Goal: Check status: Check status

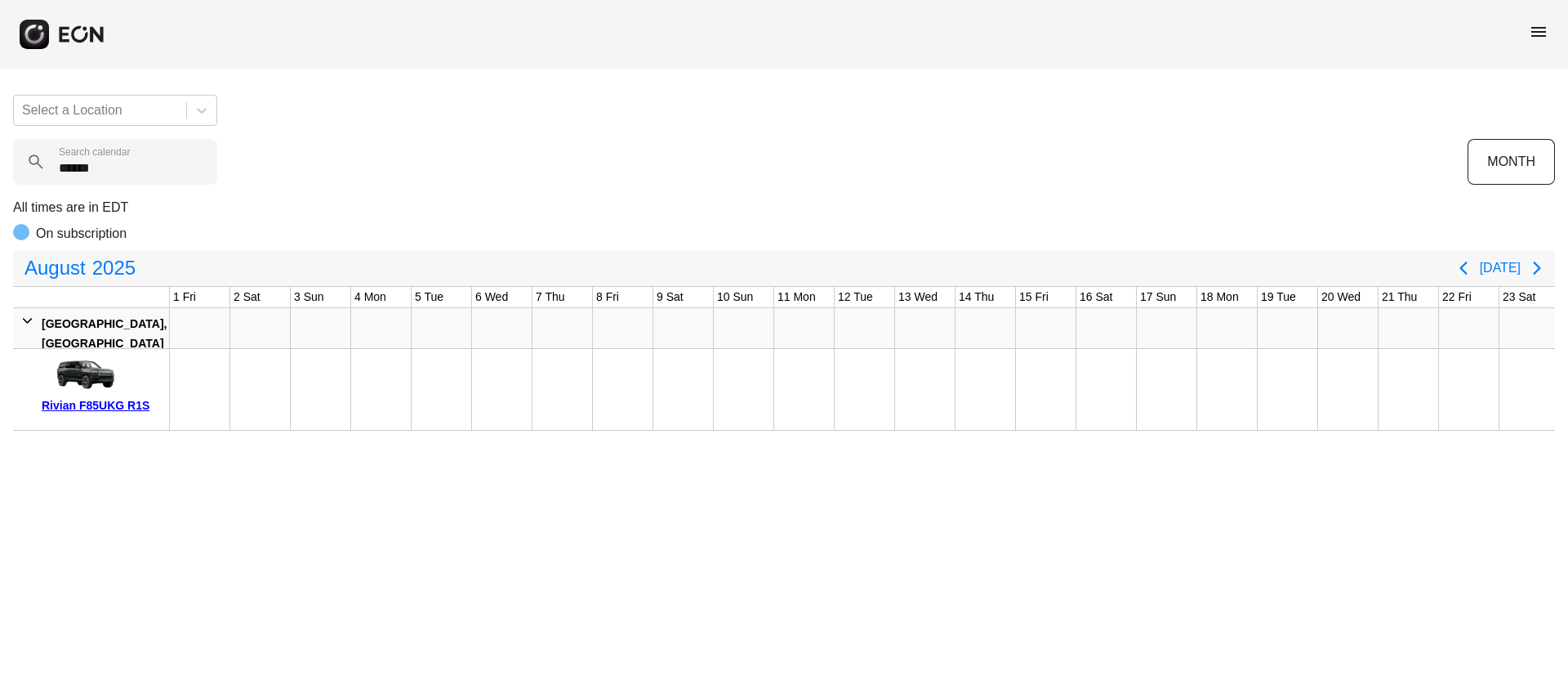
scroll to position [0, 487]
drag, startPoint x: 1541, startPoint y: 28, endPoint x: 1525, endPoint y: 46, distance: 24.1
click at [1541, 28] on span "menu" at bounding box center [1539, 32] width 20 height 20
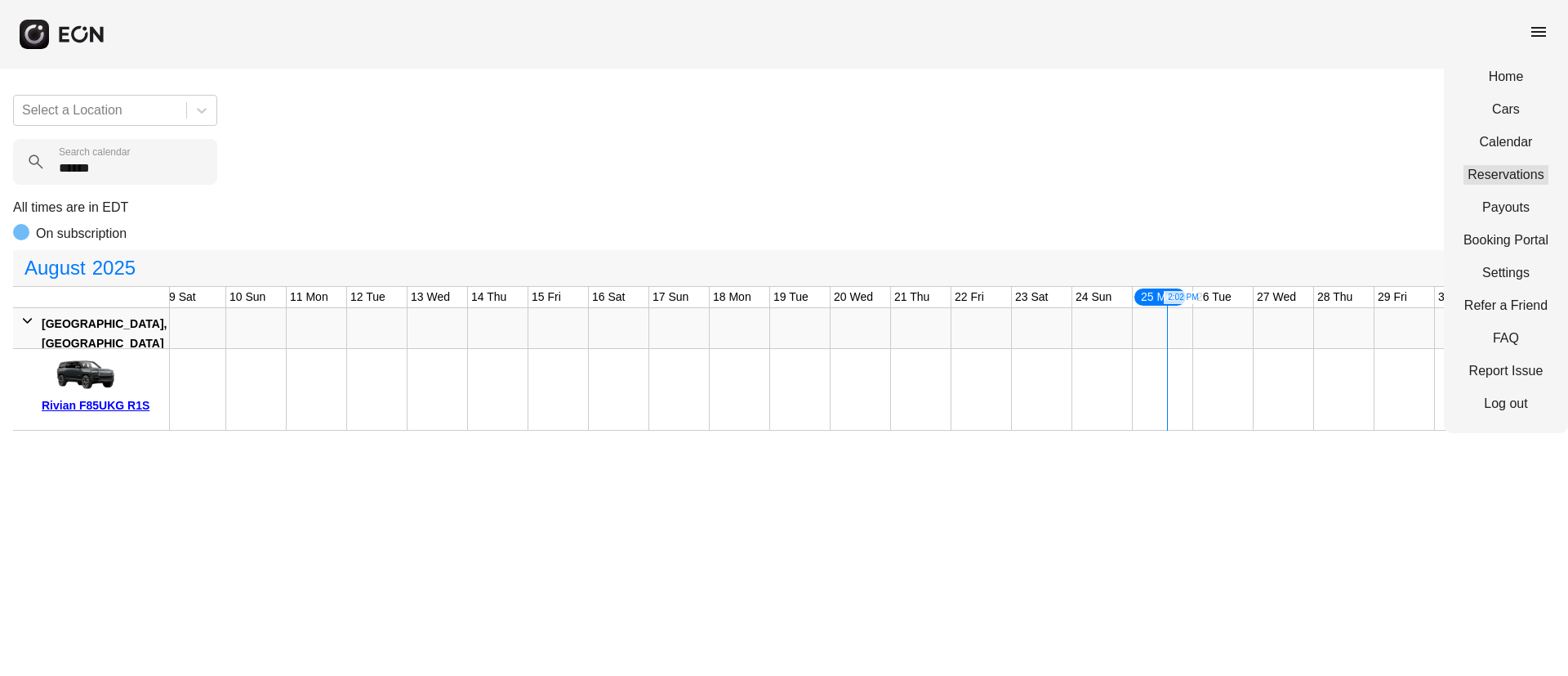
click at [1508, 174] on link "Reservations" at bounding box center [1506, 175] width 85 height 20
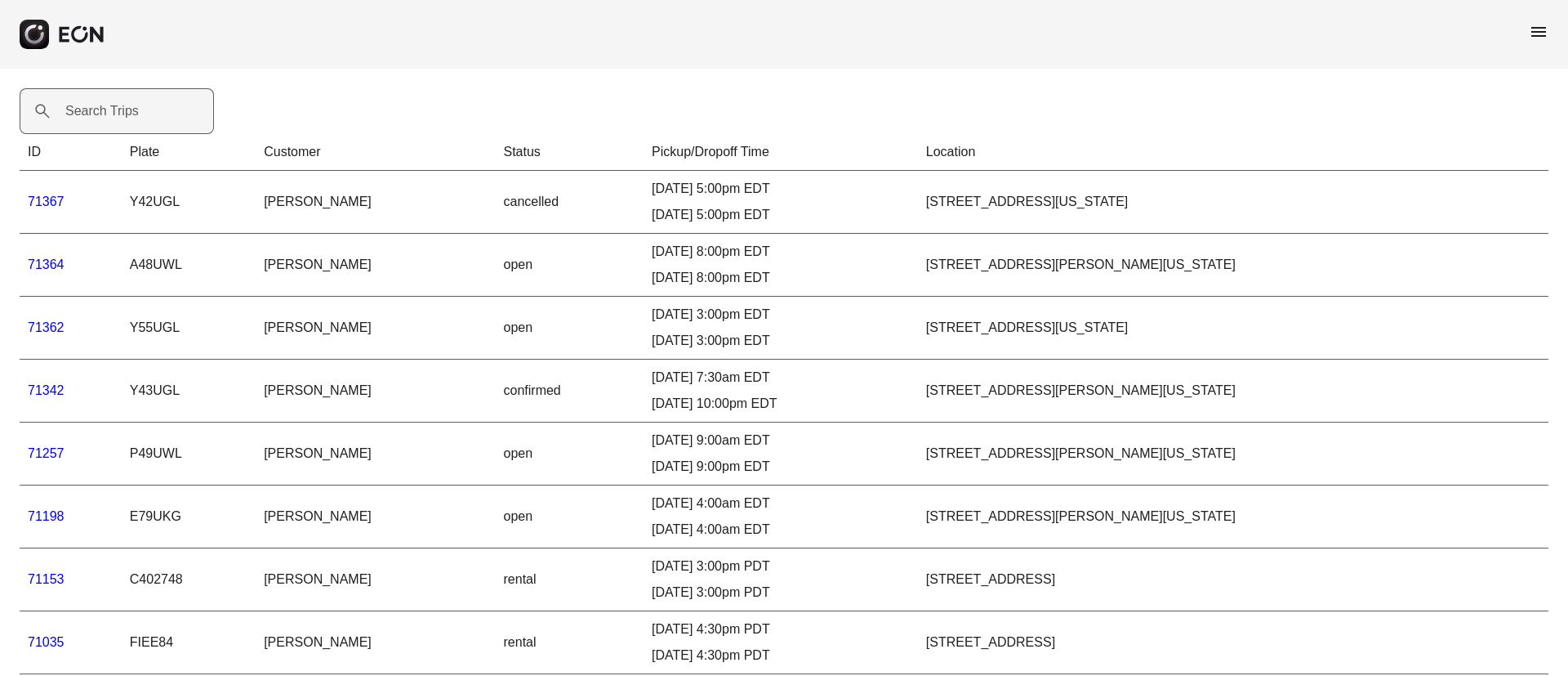
click at [105, 134] on th "ID" at bounding box center [71, 153] width 102 height 37
click at [122, 114] on label "Search Trips" at bounding box center [102, 112] width 73 height 20
click at [122, 114] on Trips "Search Trips" at bounding box center [117, 111] width 194 height 46
paste Trips "*****"
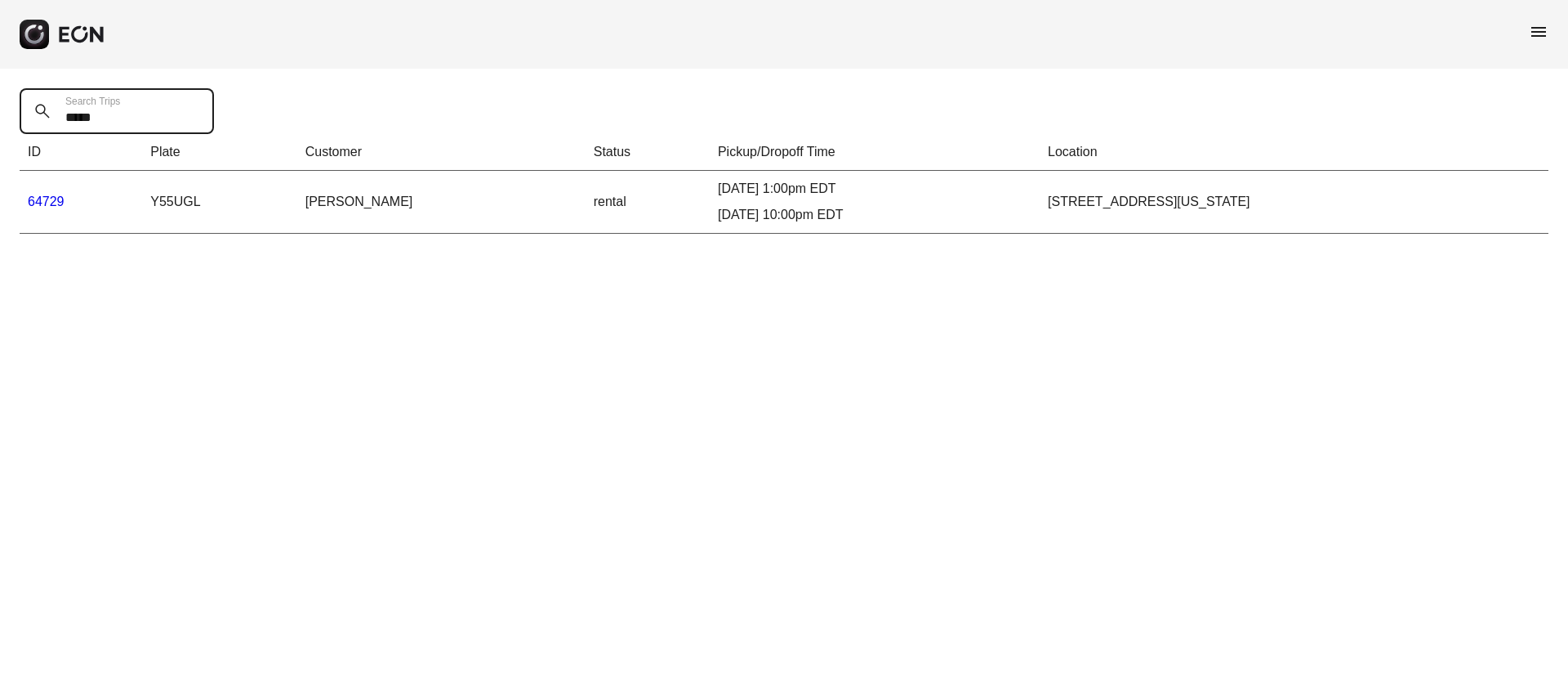
type Trips "*****"
click at [52, 200] on link "64729" at bounding box center [46, 201] width 37 height 14
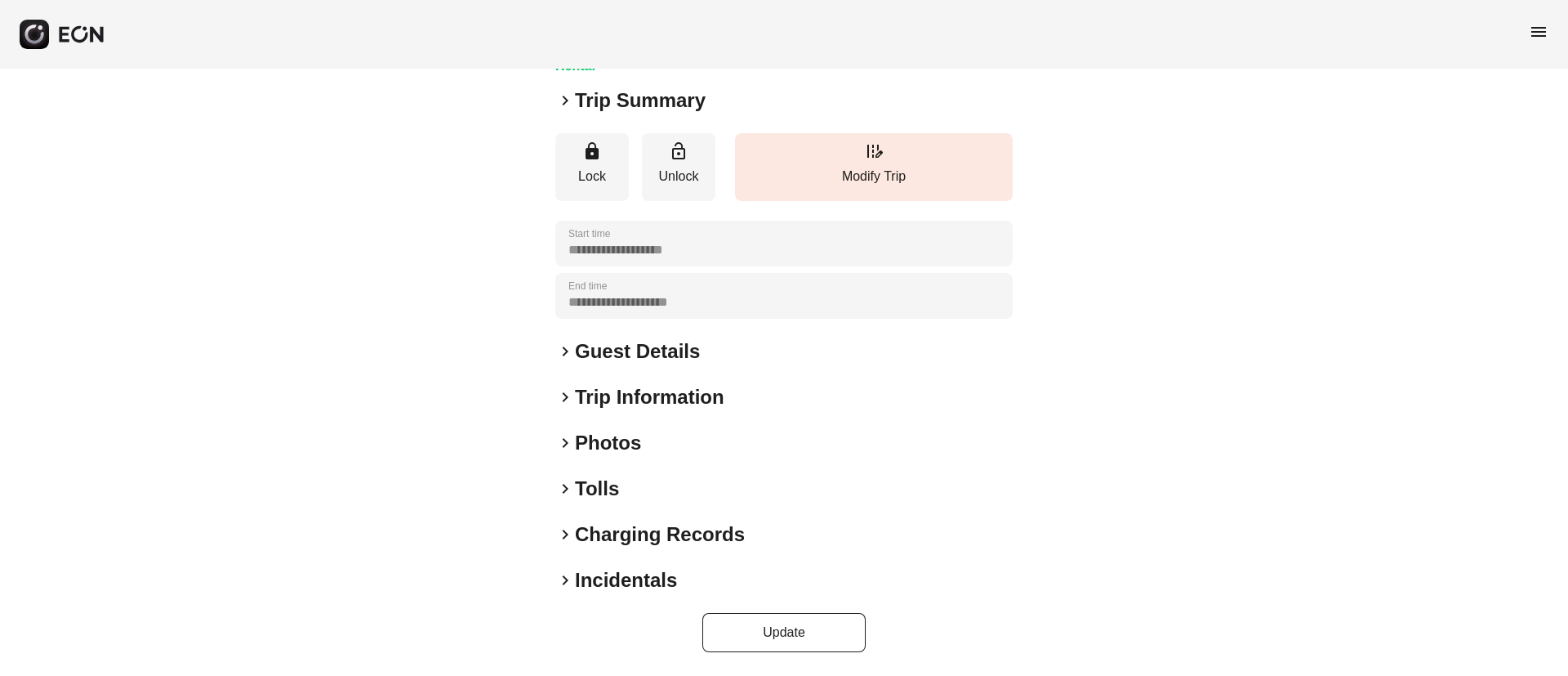
drag, startPoint x: 637, startPoint y: 438, endPoint x: 703, endPoint y: 388, distance: 82.8
click at [637, 438] on h2 "Photos" at bounding box center [607, 443] width 66 height 26
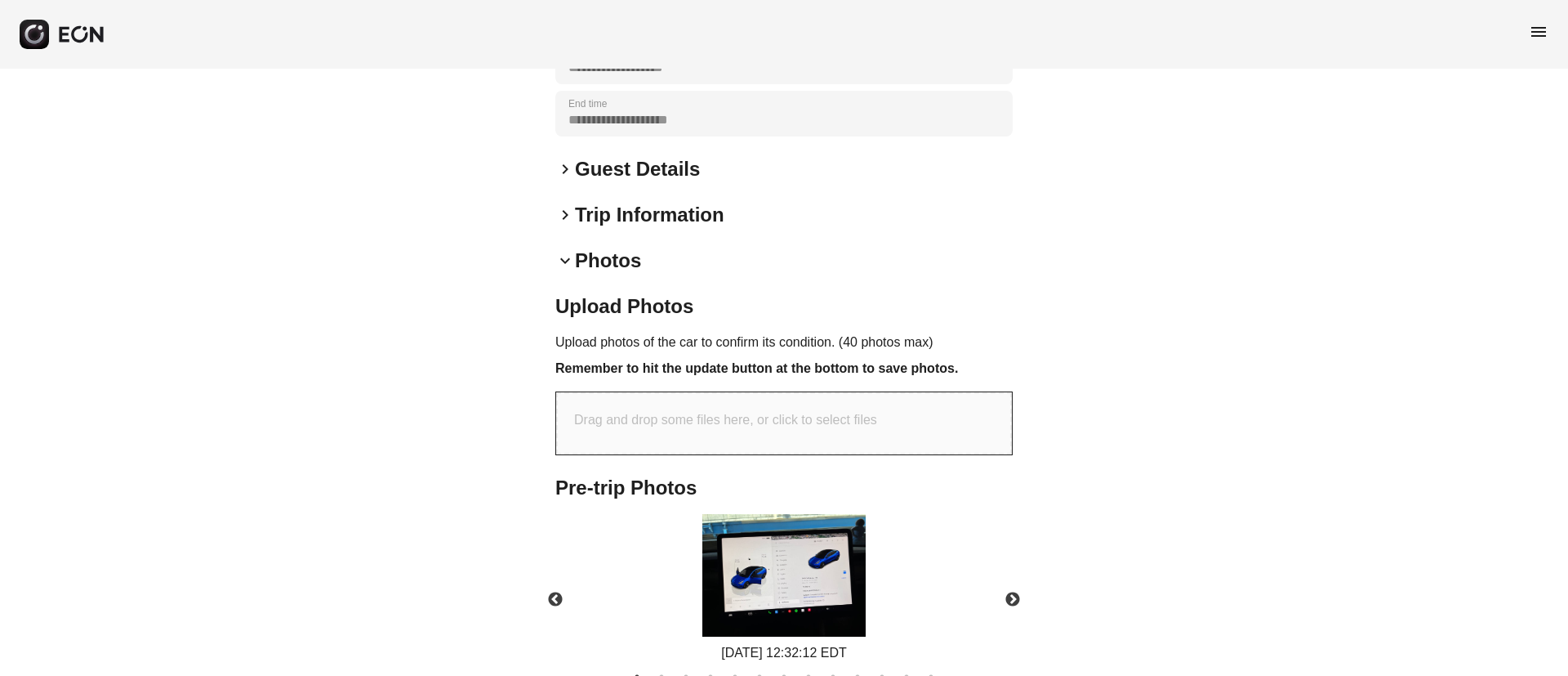
scroll to position [487, 0]
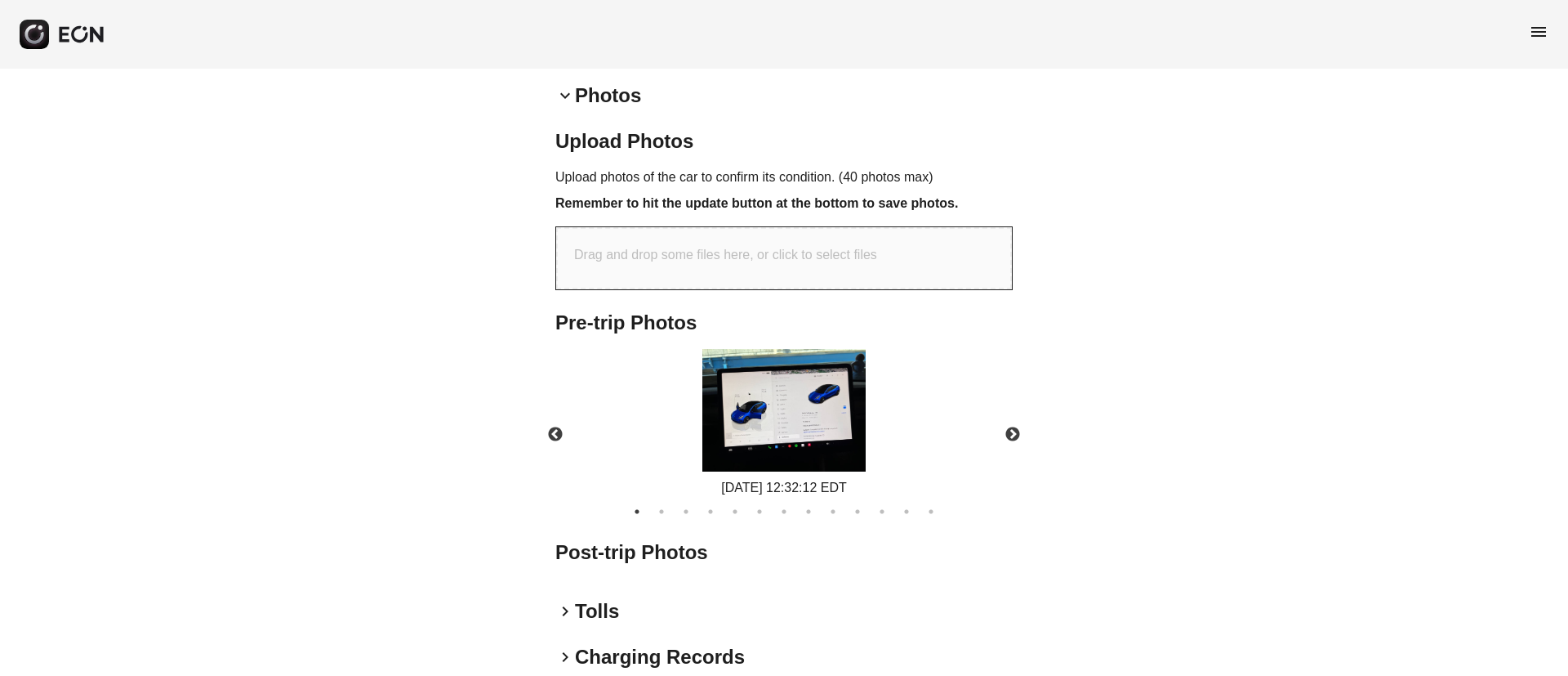
click at [830, 428] on img at bounding box center [784, 410] width 163 height 123
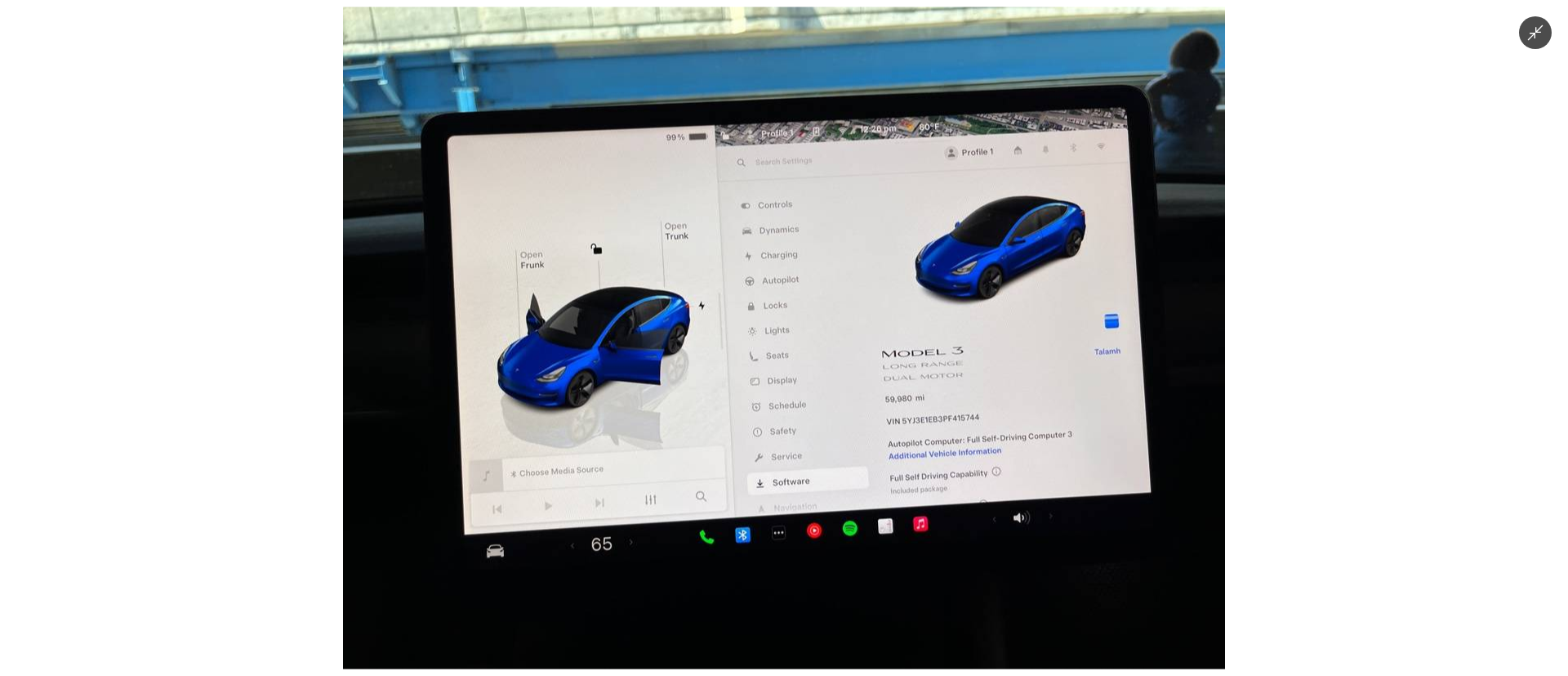
click at [830, 428] on img at bounding box center [784, 338] width 882 height 662
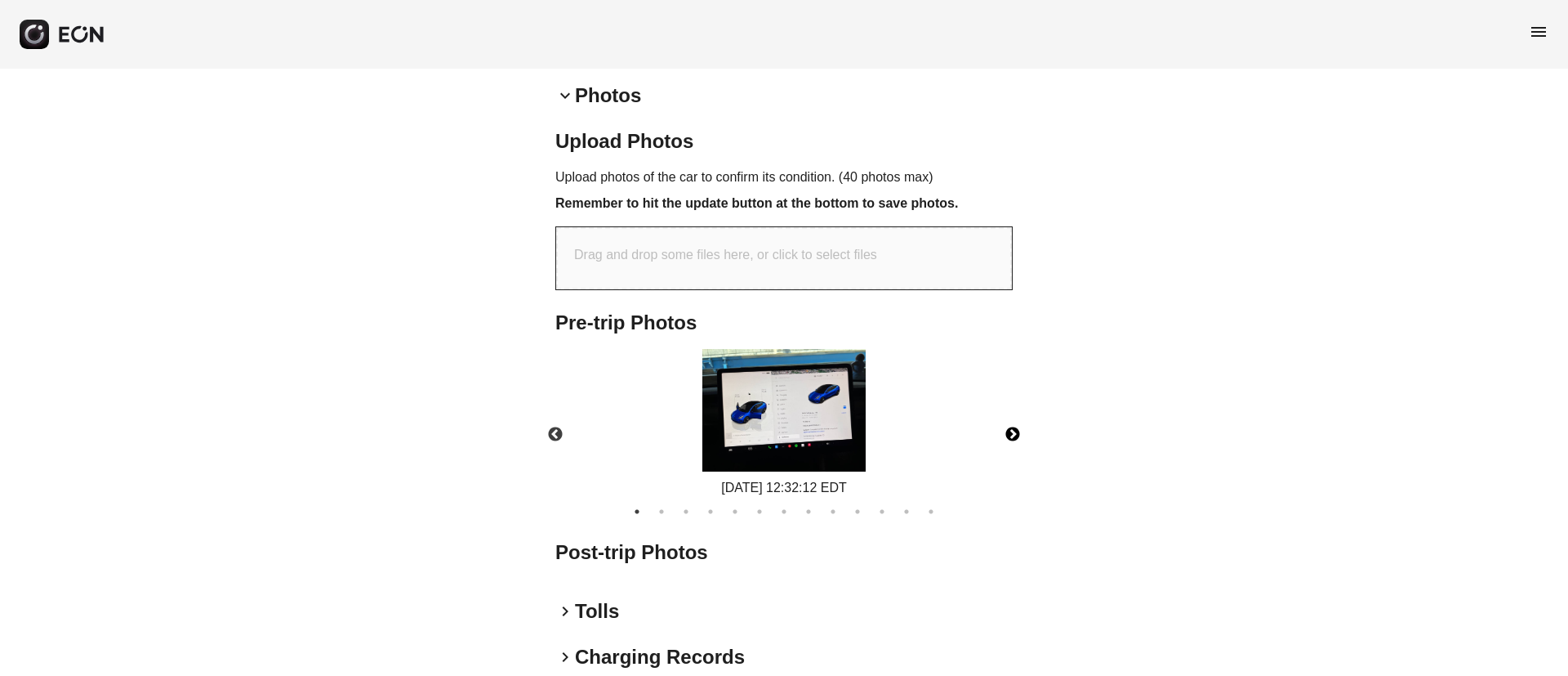
click at [1013, 430] on button "Next" at bounding box center [1012, 434] width 57 height 58
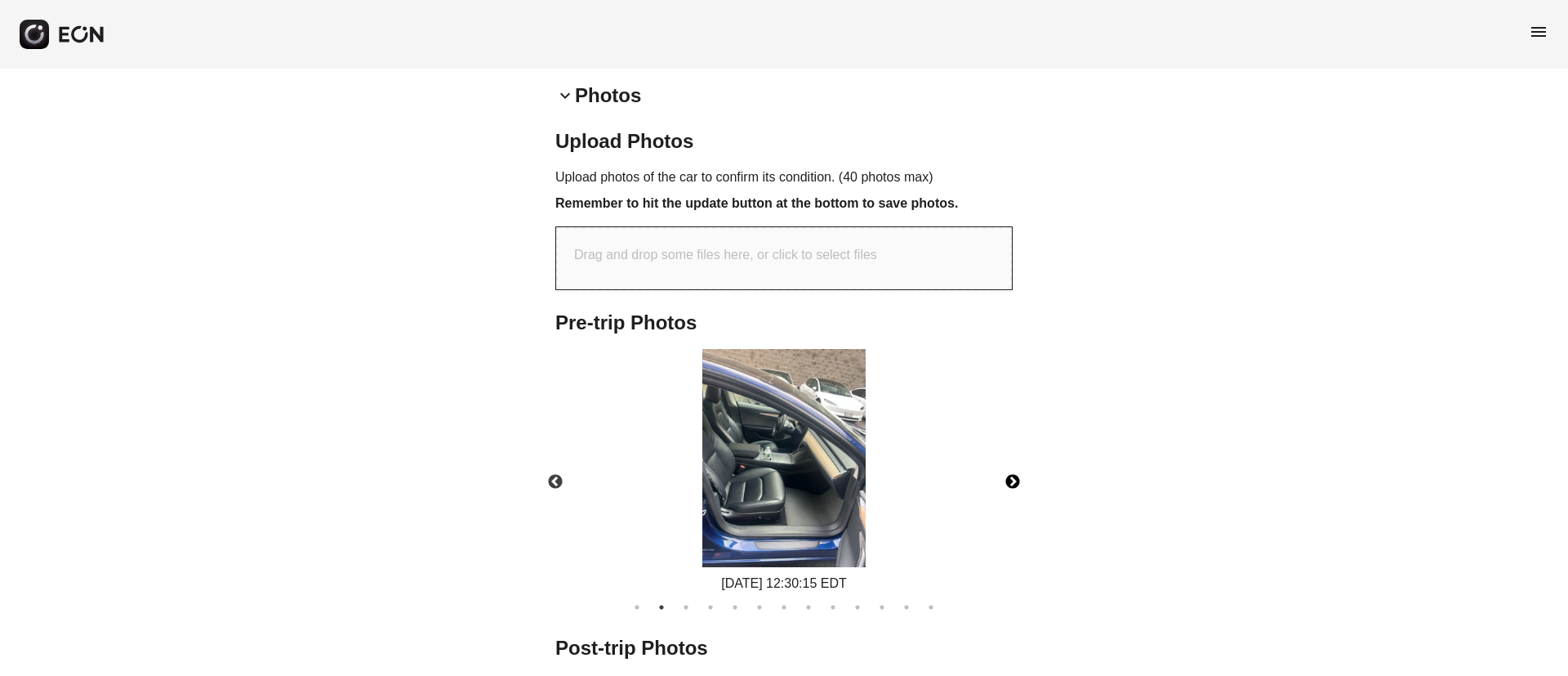
click at [1013, 430] on div "08/25/2025 12:30:15 EDT" at bounding box center [784, 471] width 485 height 244
click at [861, 500] on img at bounding box center [784, 458] width 163 height 218
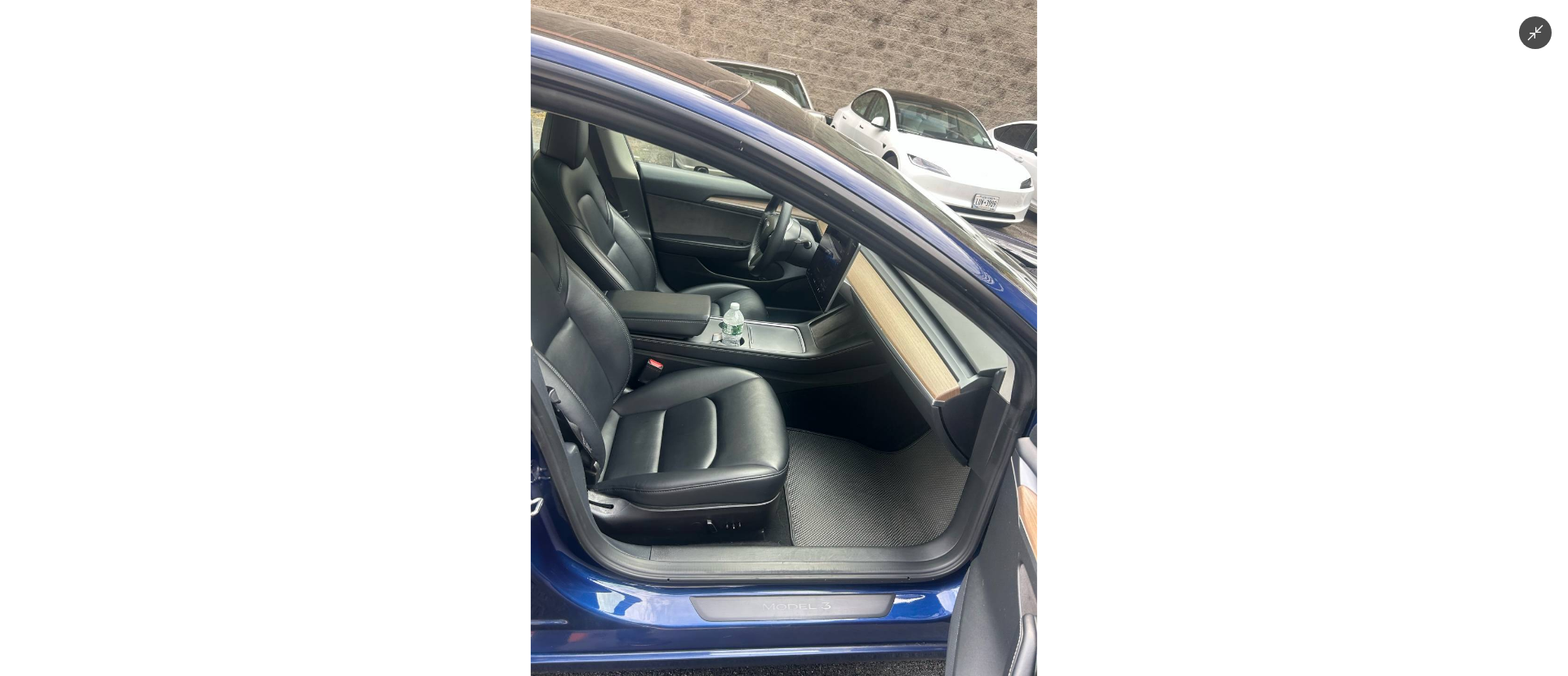
click at [861, 500] on img at bounding box center [784, 338] width 507 height 676
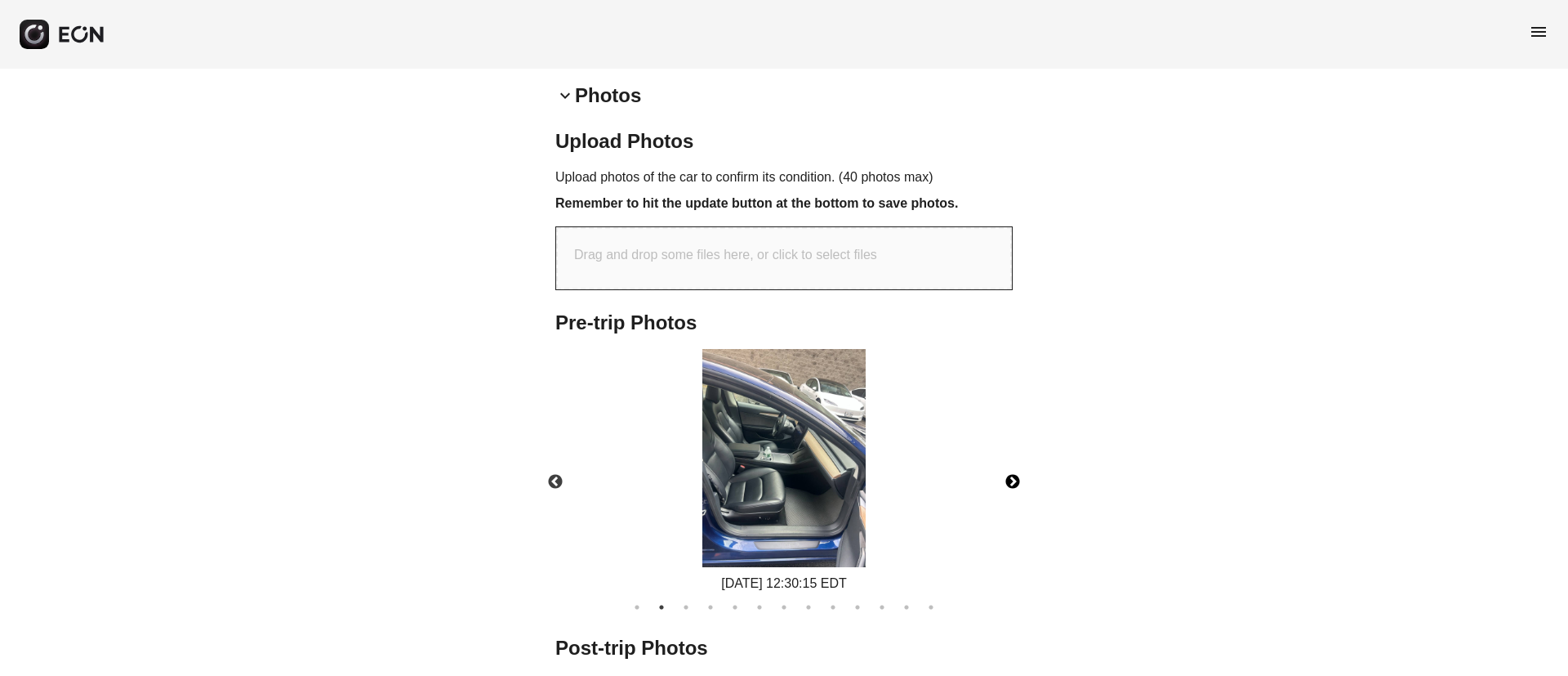
click at [1004, 479] on button "Next" at bounding box center [1012, 482] width 57 height 58
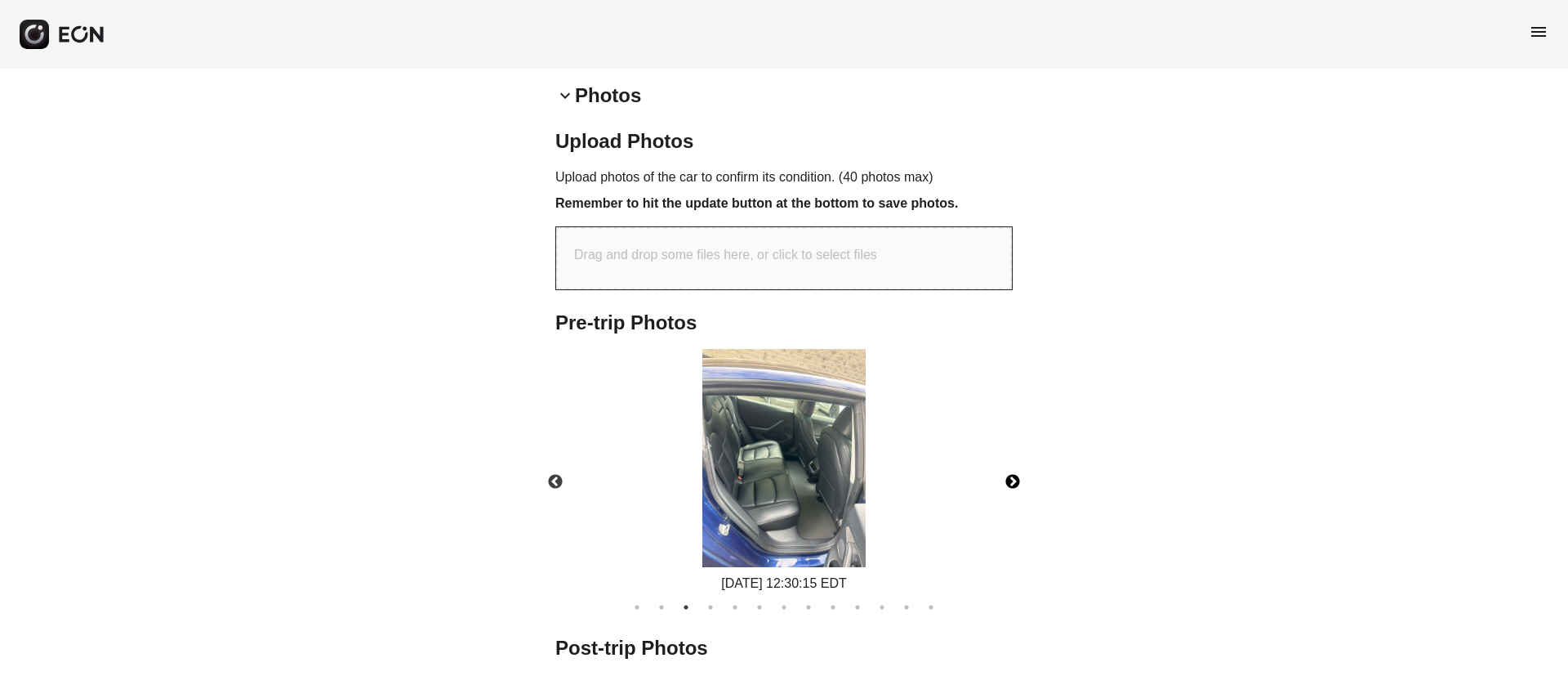
click at [1004, 479] on button "Next" at bounding box center [1012, 482] width 57 height 58
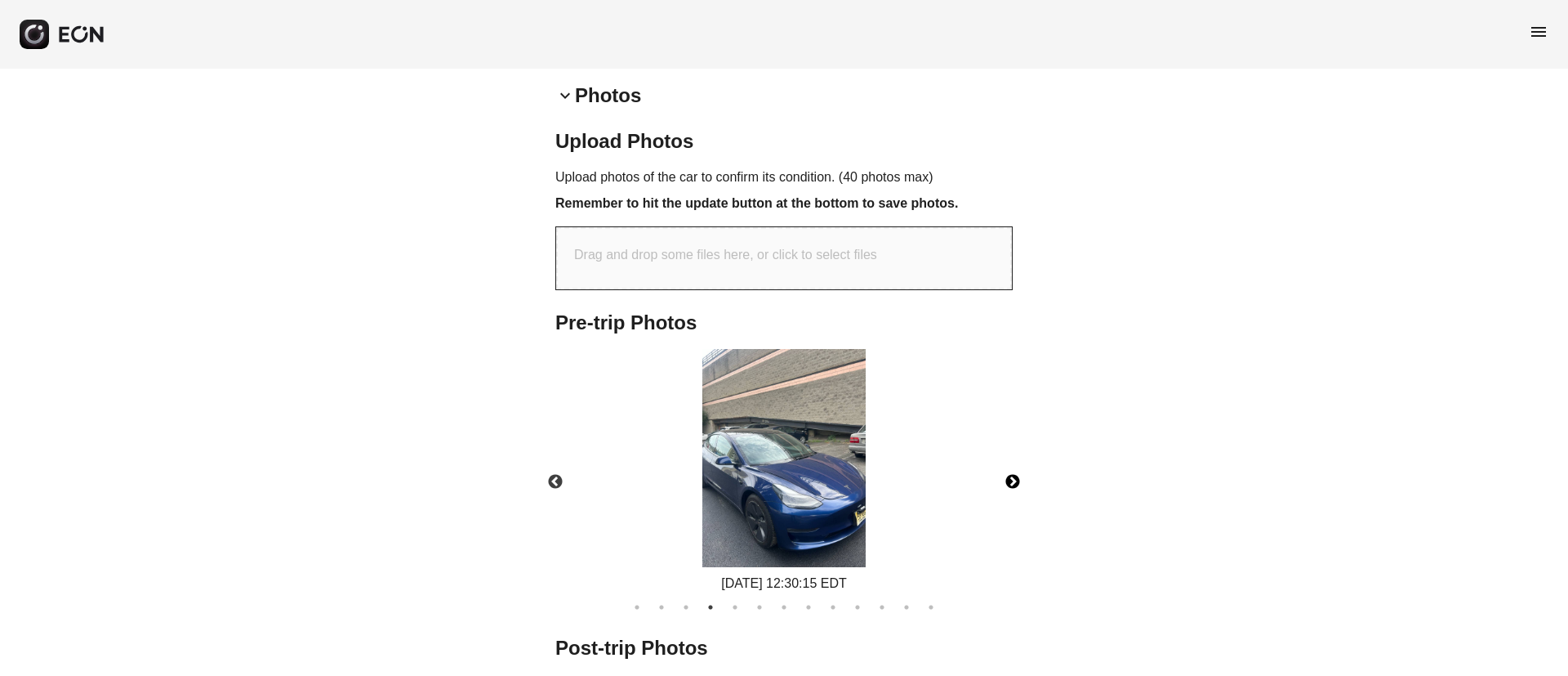
click at [1004, 479] on button "Next" at bounding box center [1012, 482] width 57 height 58
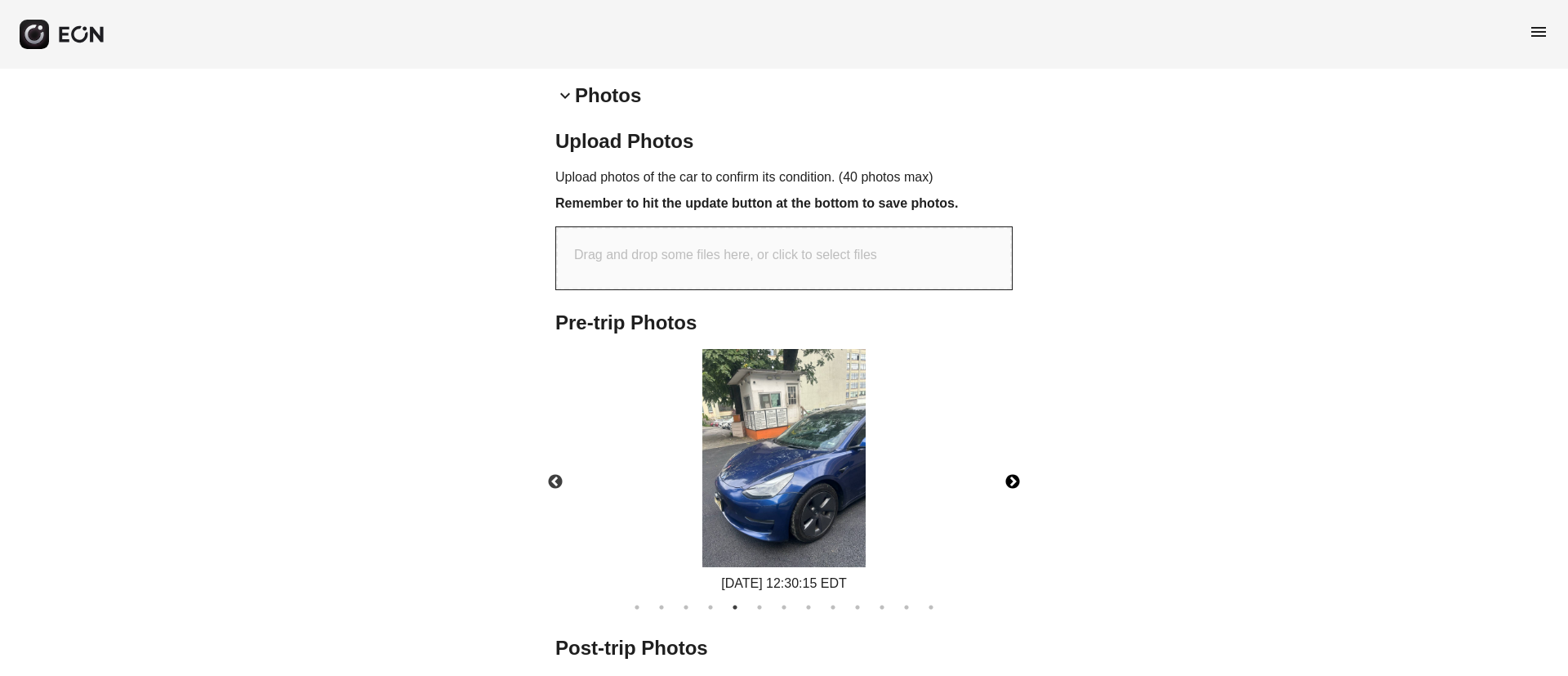
click at [1004, 479] on button "Next" at bounding box center [1012, 482] width 57 height 58
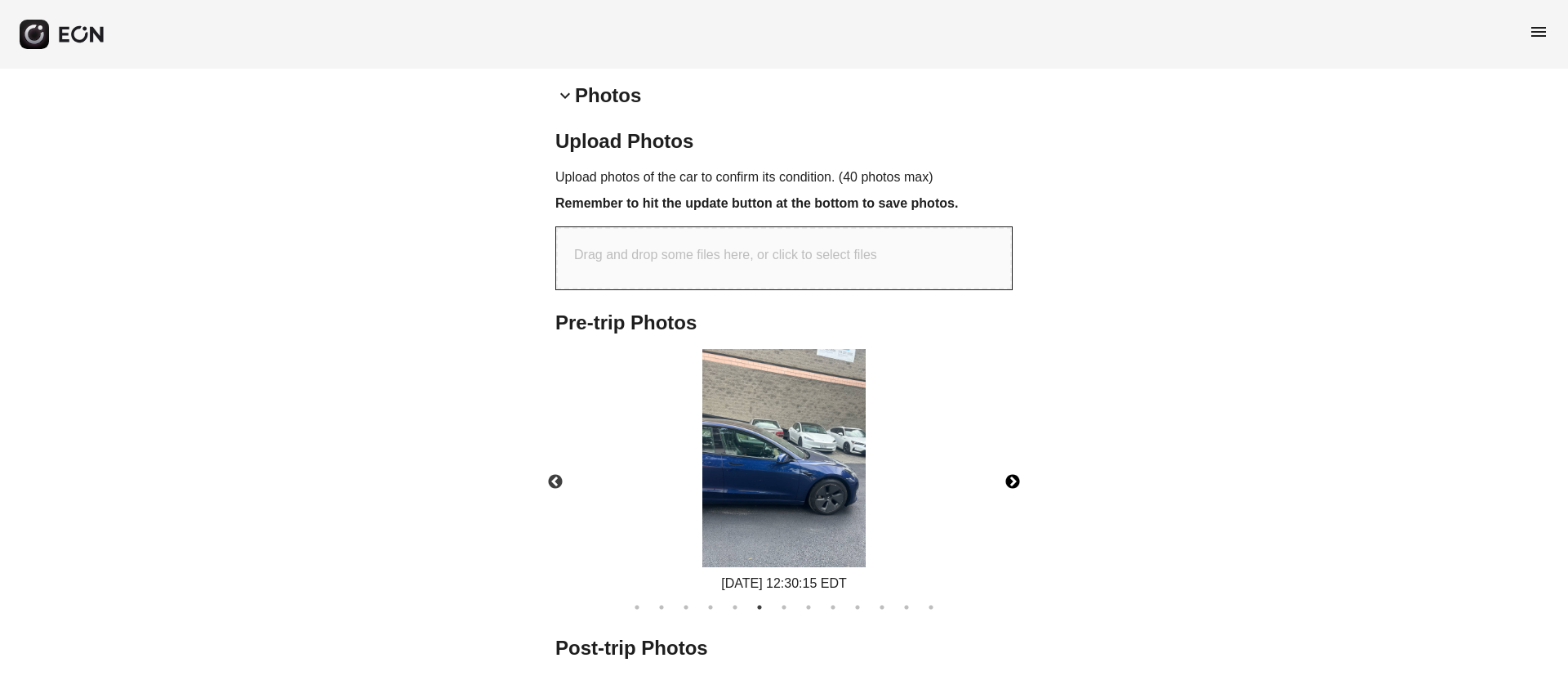
click at [1004, 479] on button "Next" at bounding box center [1012, 482] width 57 height 58
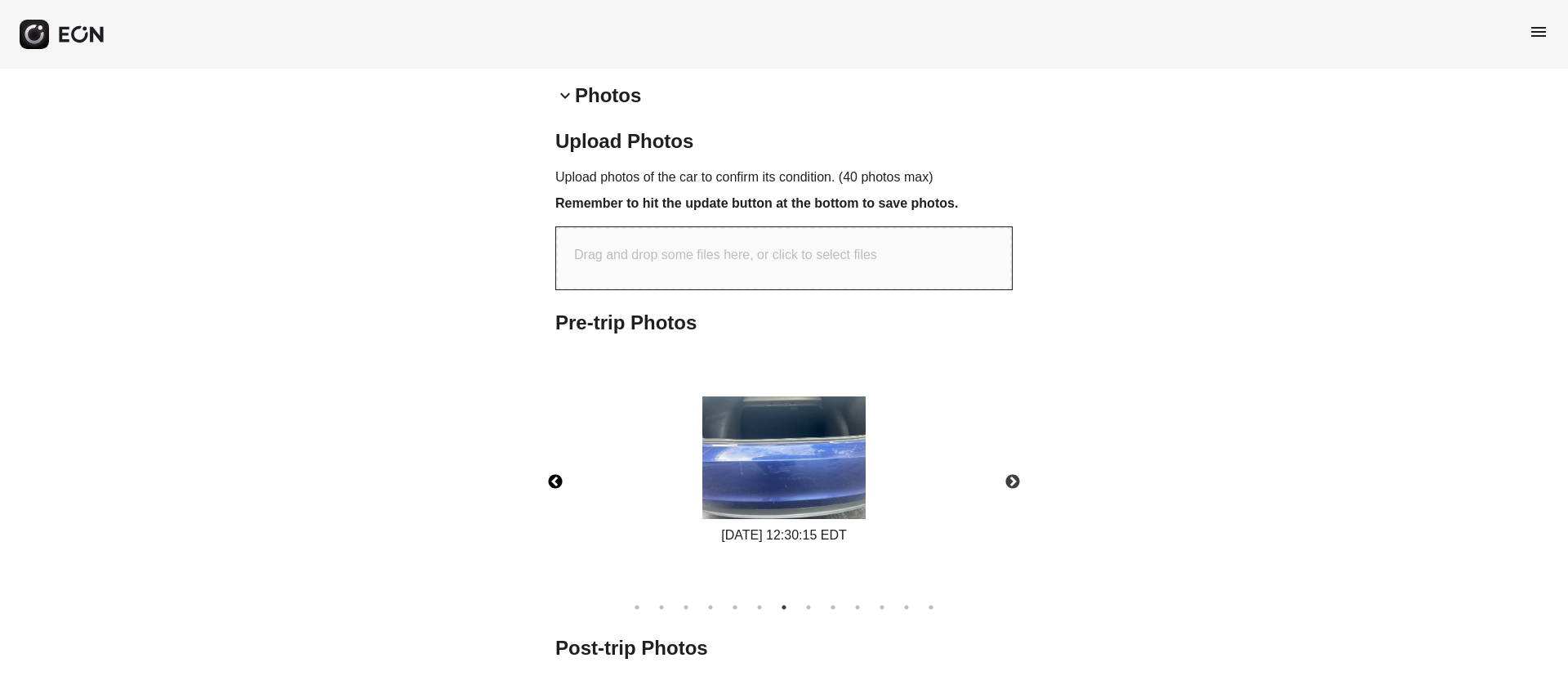
click at [556, 478] on button "Previous" at bounding box center [555, 482] width 57 height 58
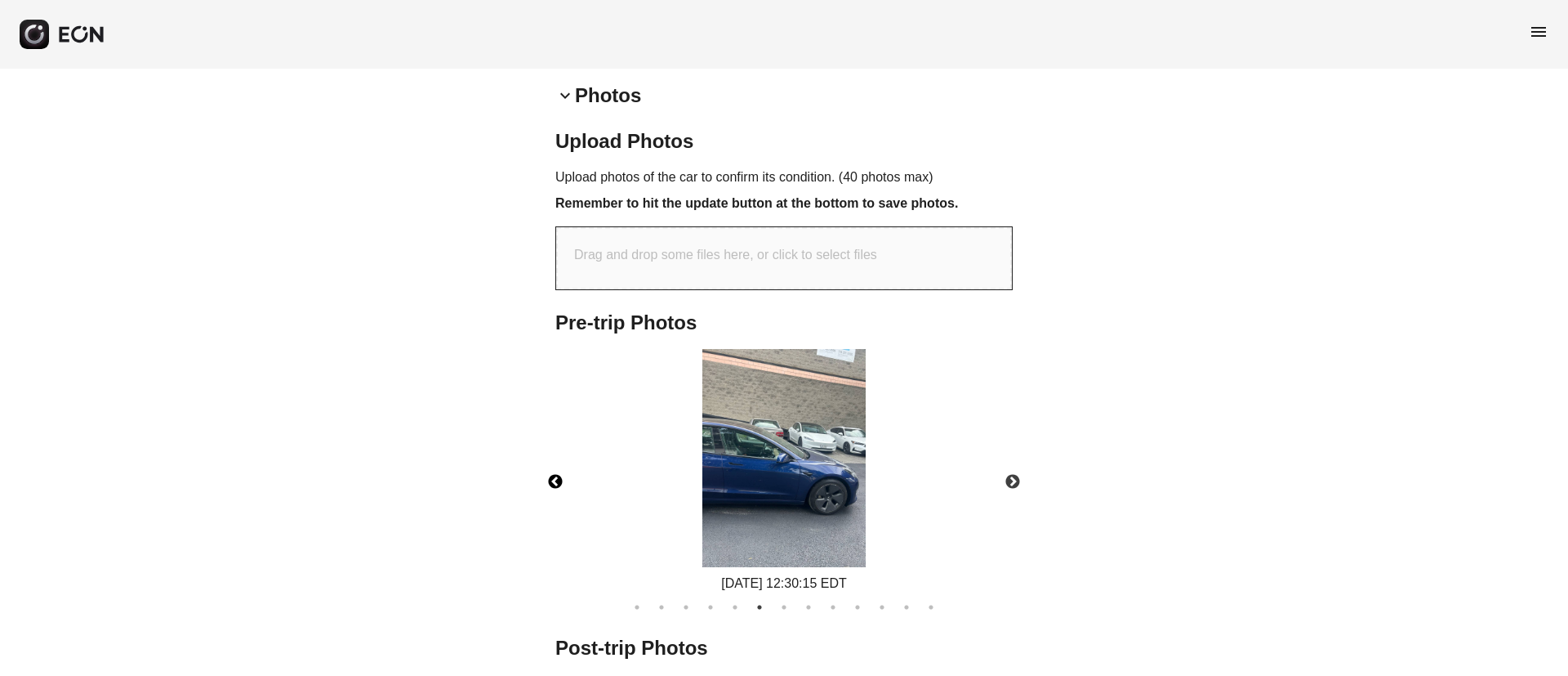
click at [782, 448] on img at bounding box center [784, 458] width 163 height 218
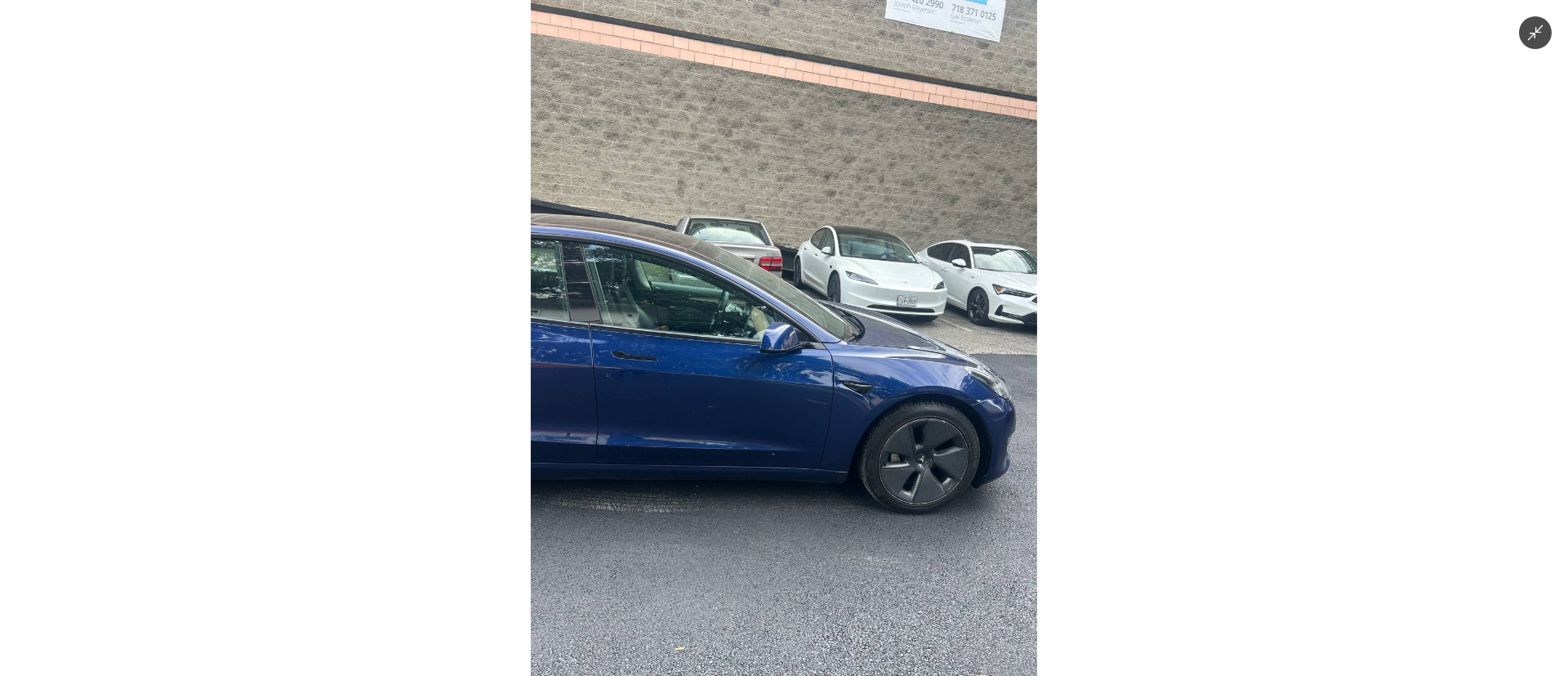
click at [785, 448] on img at bounding box center [784, 338] width 507 height 676
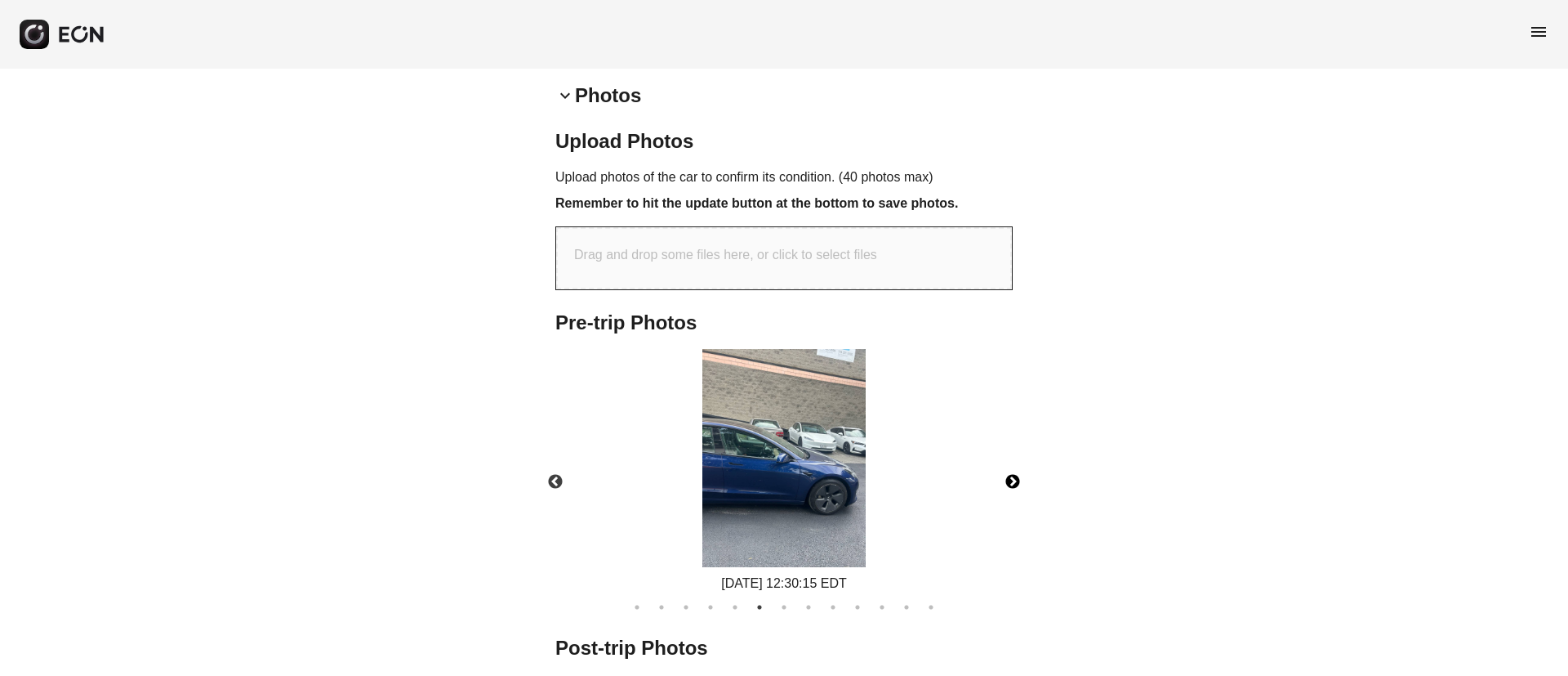
click at [996, 477] on button "Next" at bounding box center [1012, 482] width 57 height 58
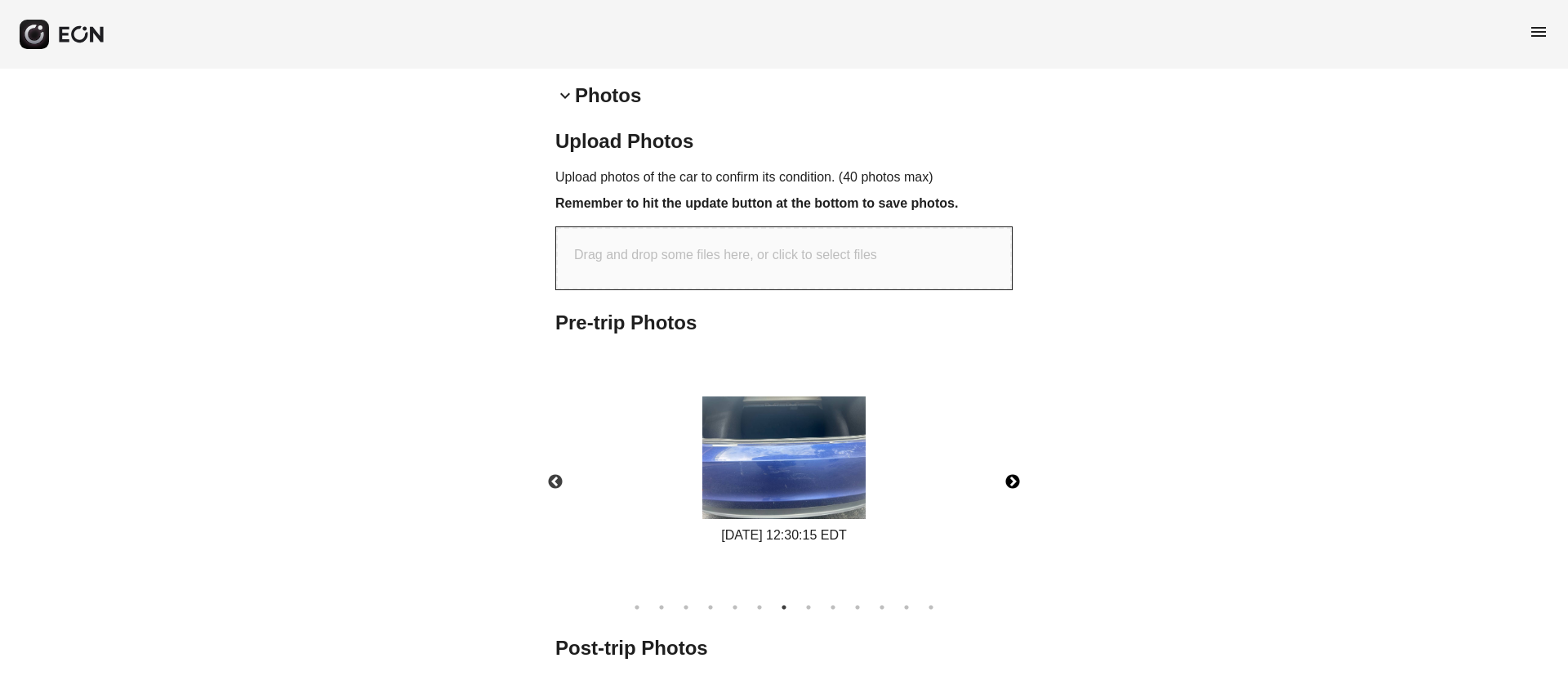
click at [997, 477] on button "Next" at bounding box center [1012, 482] width 57 height 58
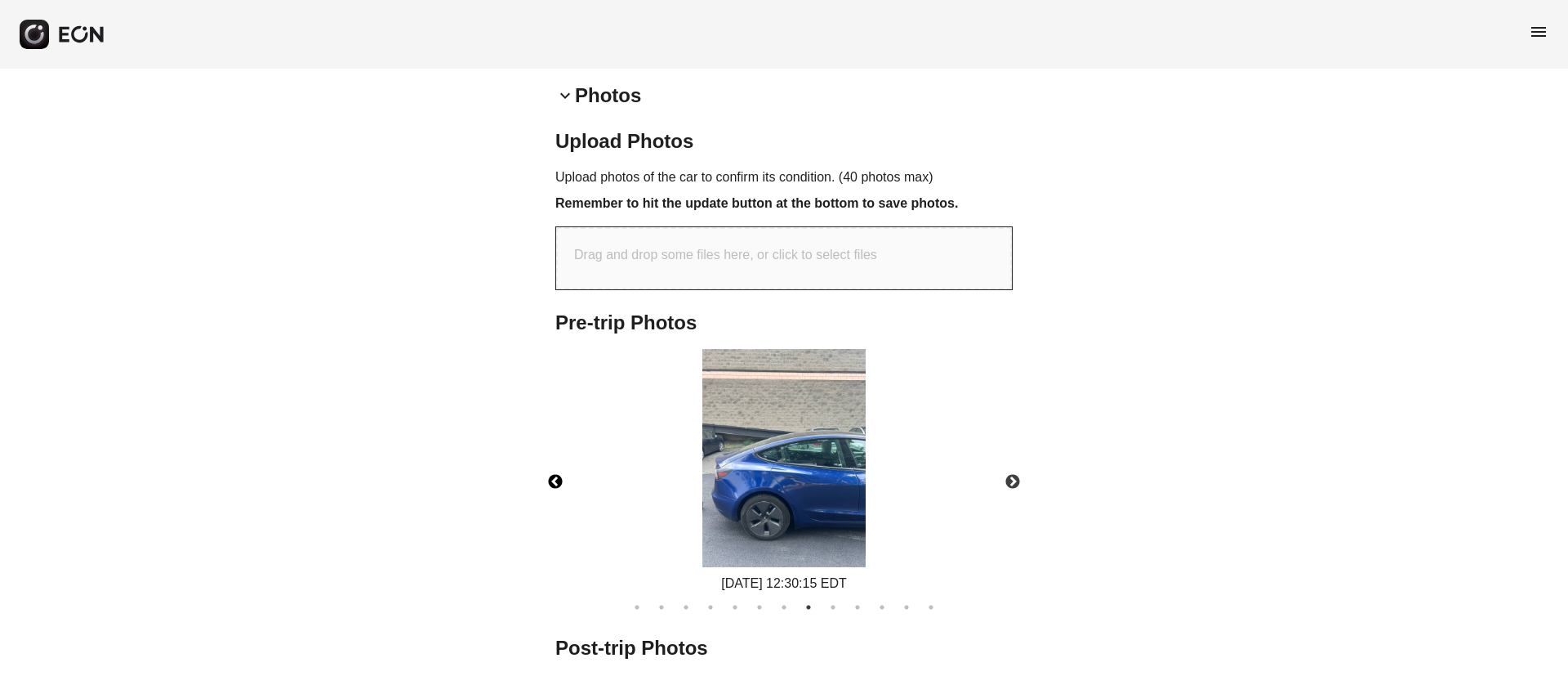
click at [561, 484] on button "Previous" at bounding box center [555, 482] width 57 height 58
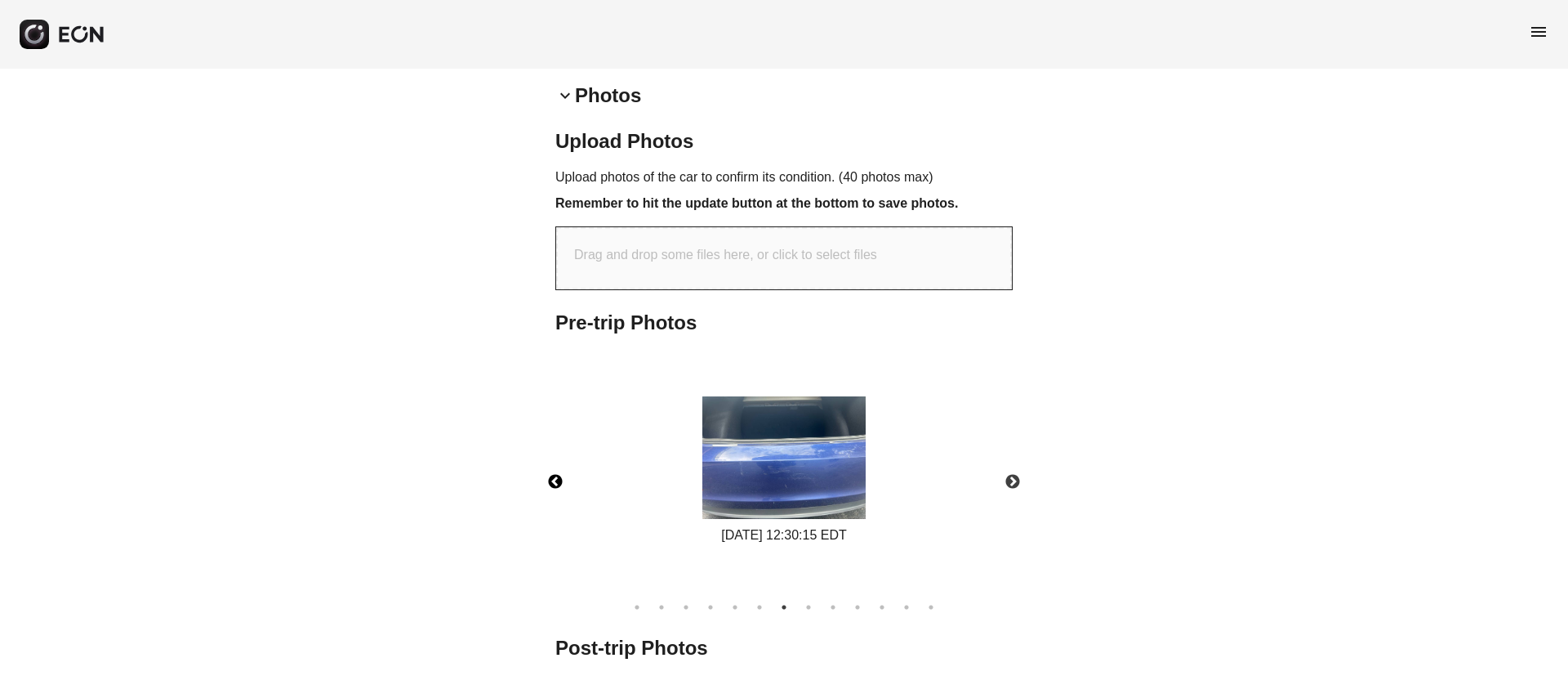
click at [812, 494] on img at bounding box center [784, 457] width 163 height 123
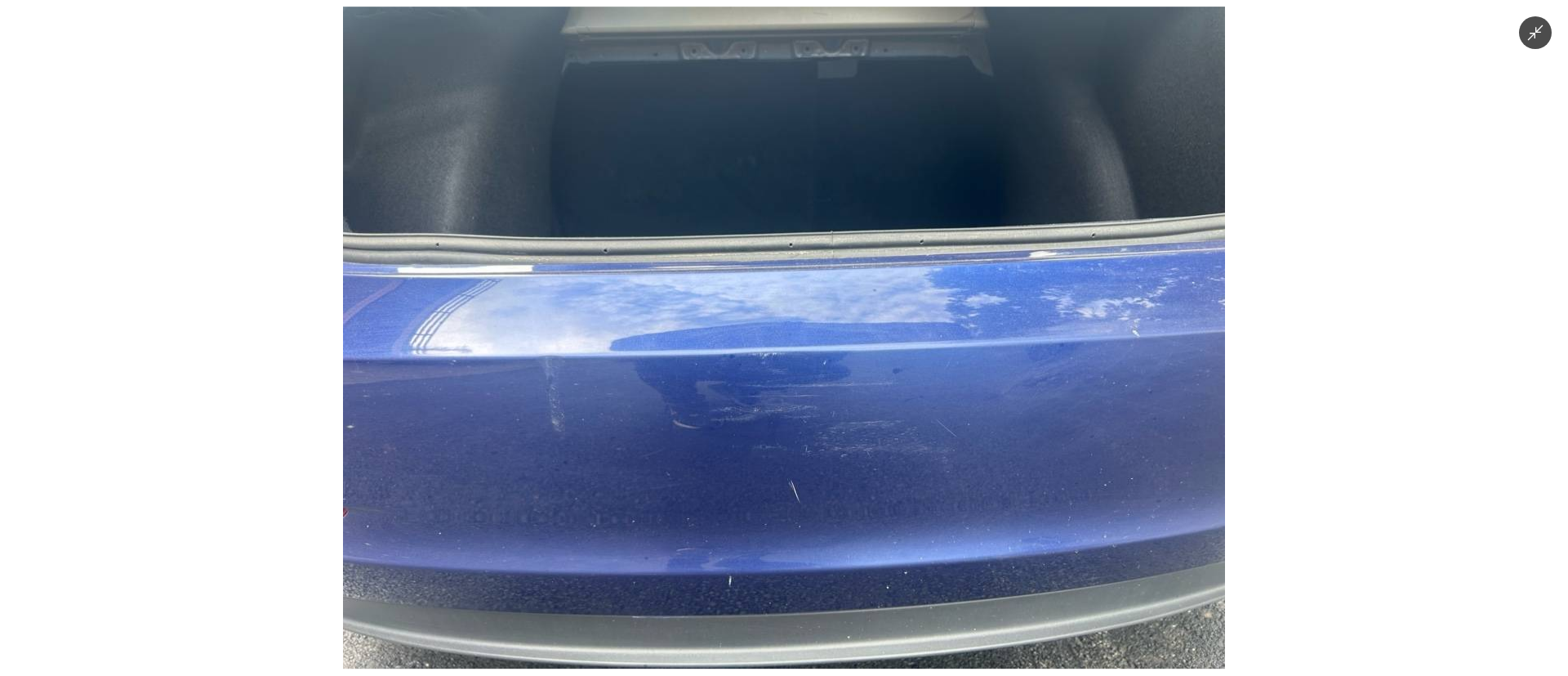
click at [810, 518] on img at bounding box center [784, 338] width 882 height 662
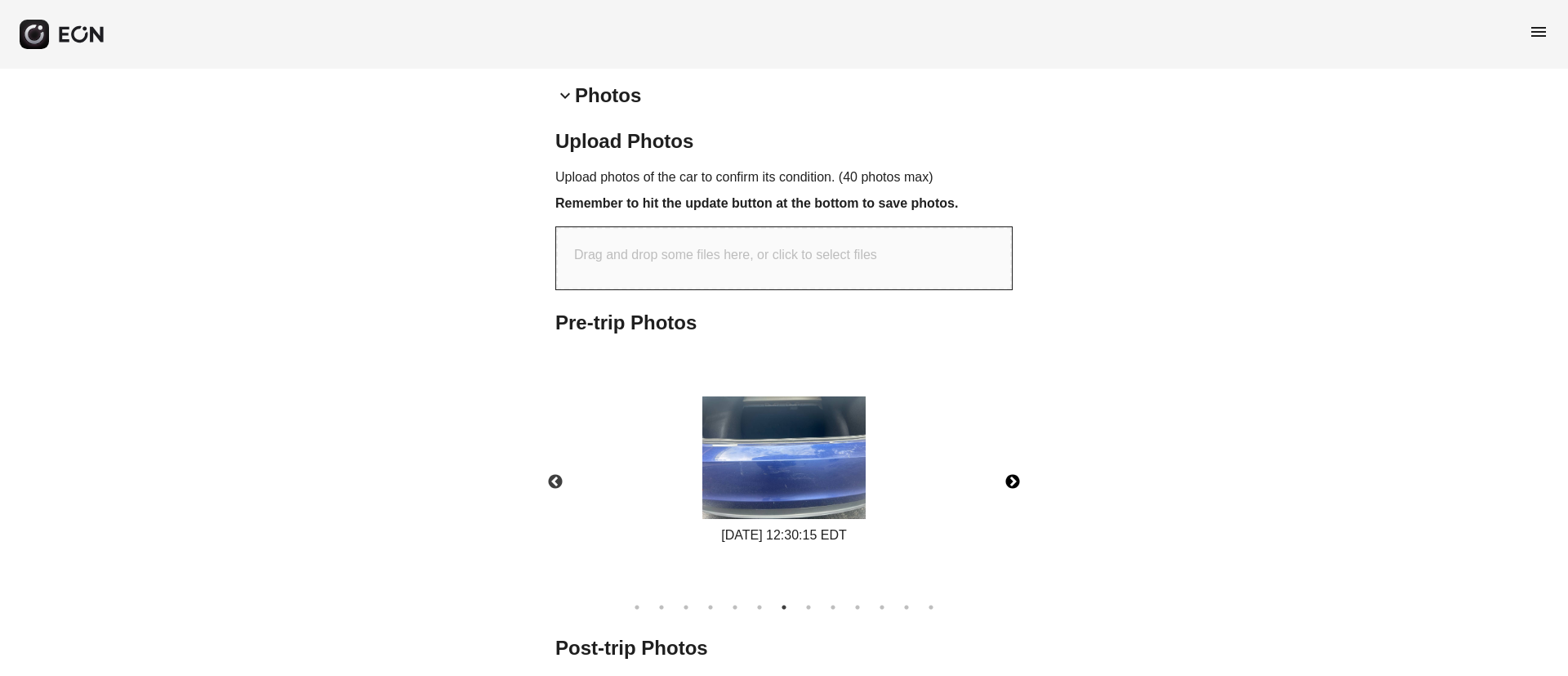
click at [1005, 471] on button "Next" at bounding box center [1012, 482] width 57 height 58
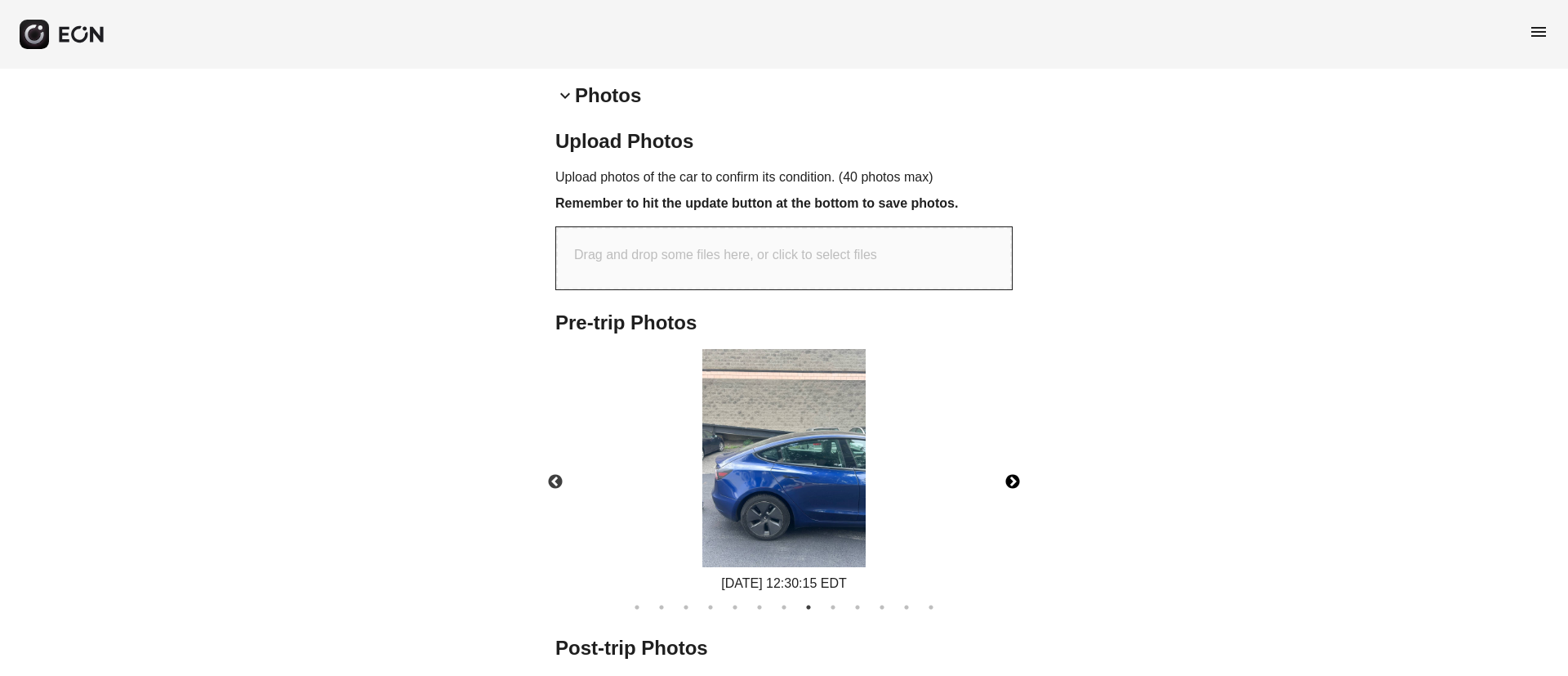
click at [1005, 471] on button "Next" at bounding box center [1012, 482] width 57 height 58
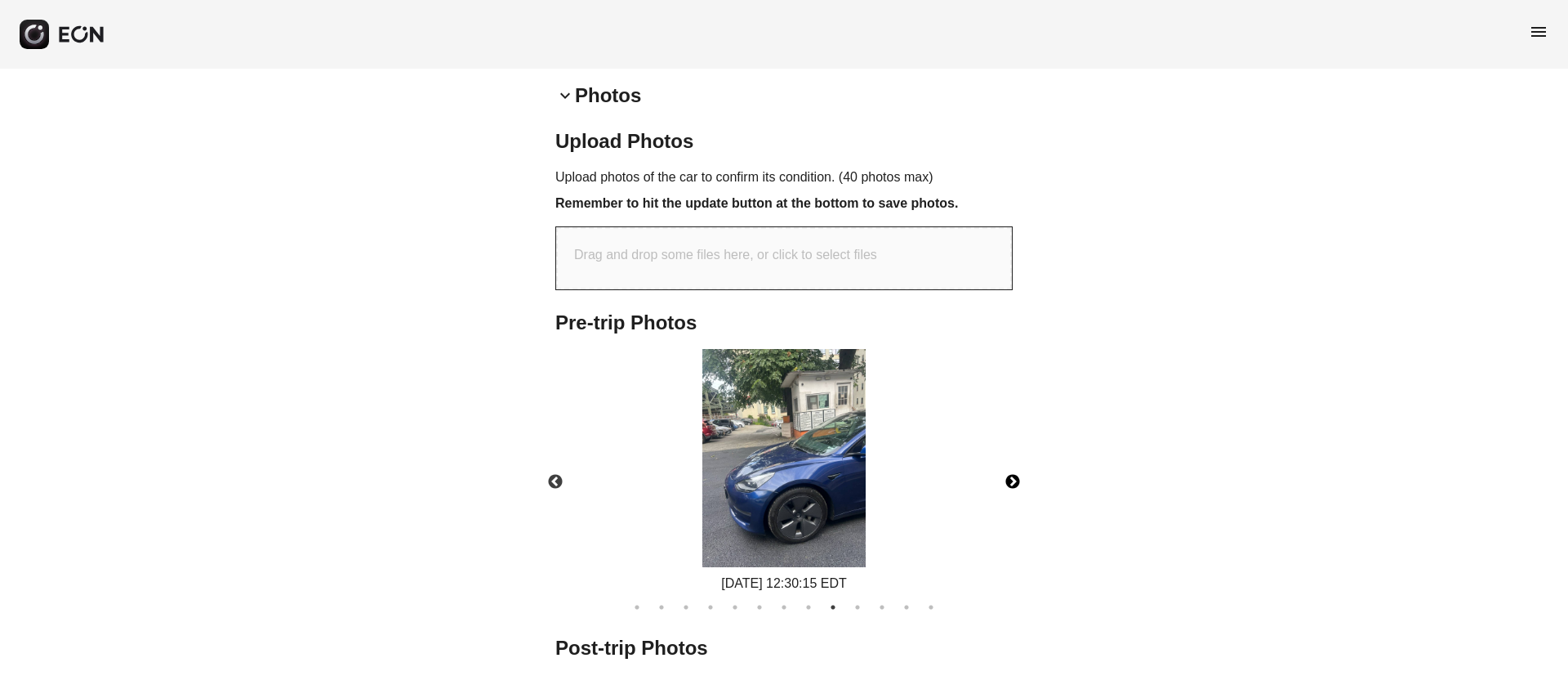
click at [840, 482] on img at bounding box center [784, 458] width 163 height 218
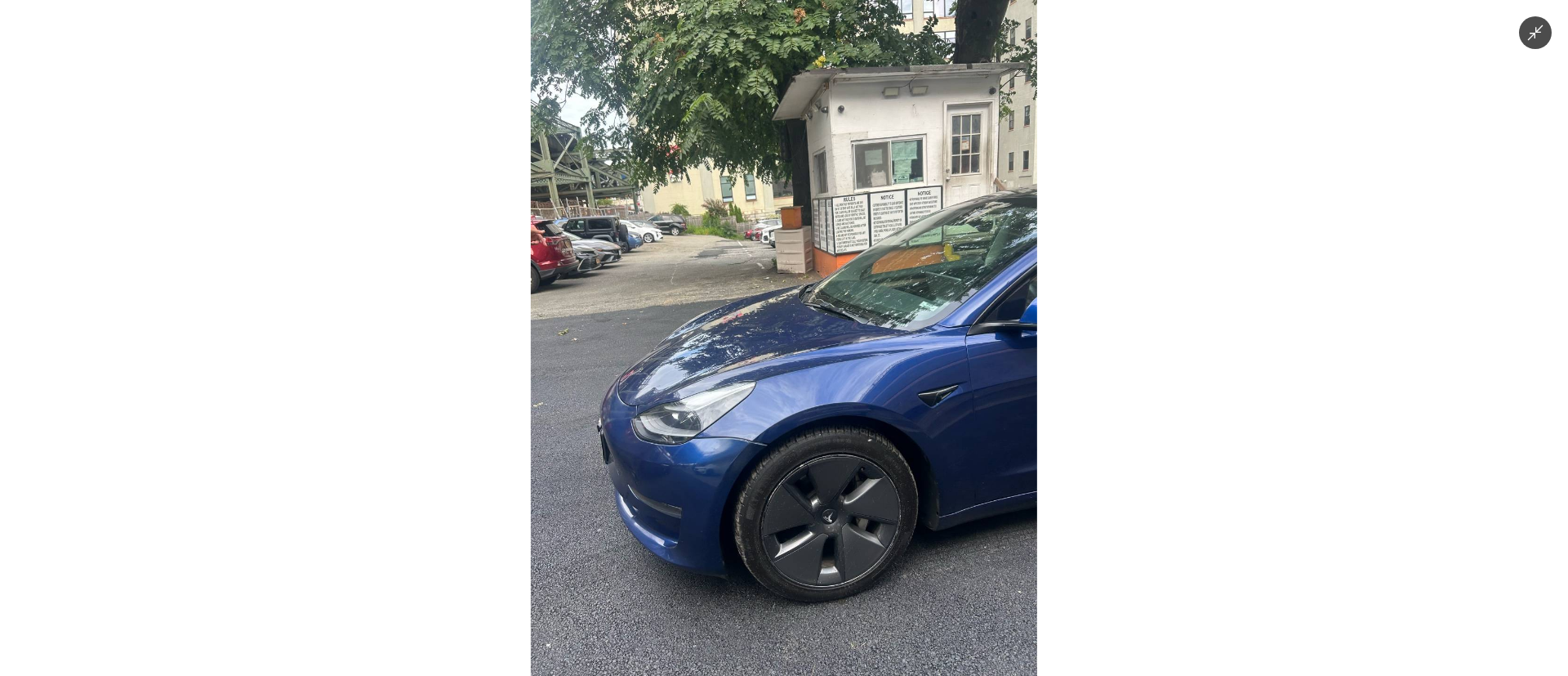
click at [840, 482] on img at bounding box center [784, 338] width 507 height 676
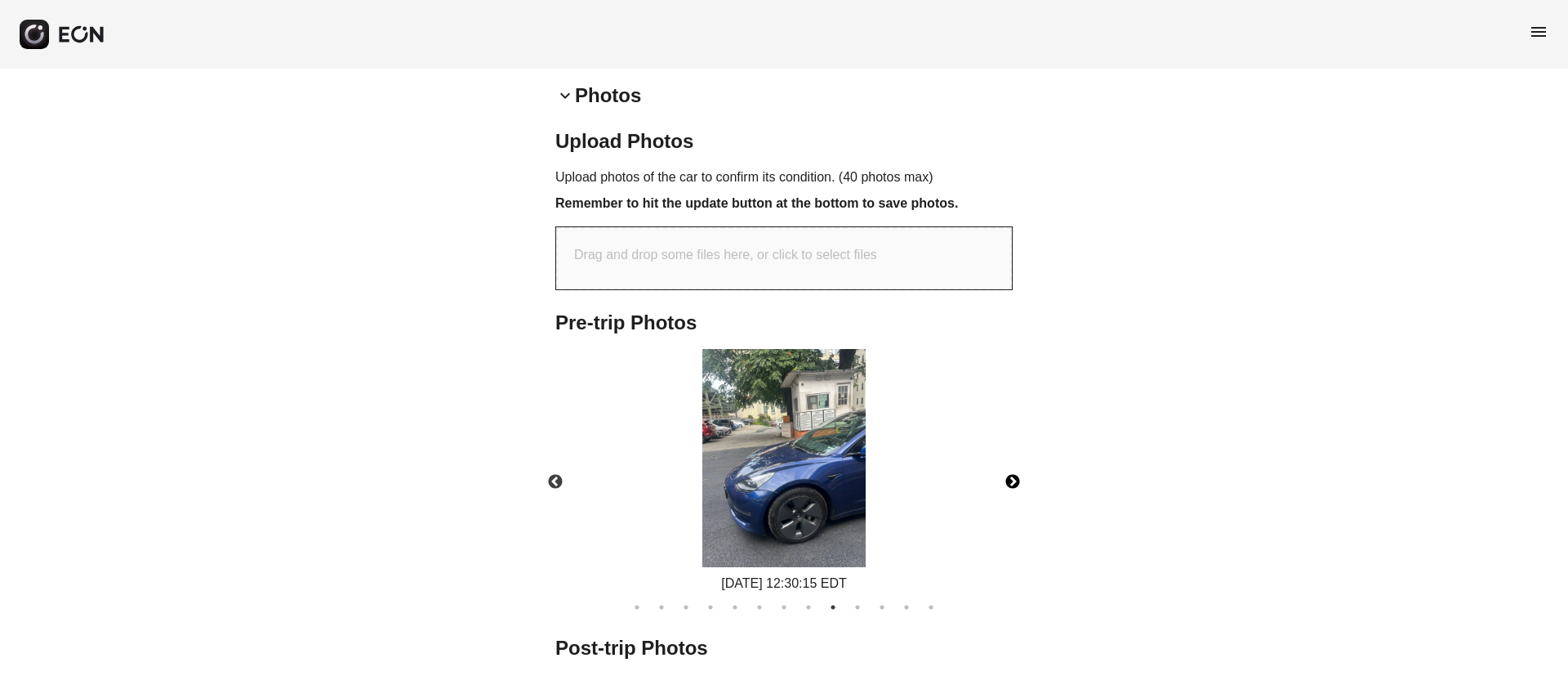
click at [1017, 475] on button "Next" at bounding box center [1012, 482] width 57 height 58
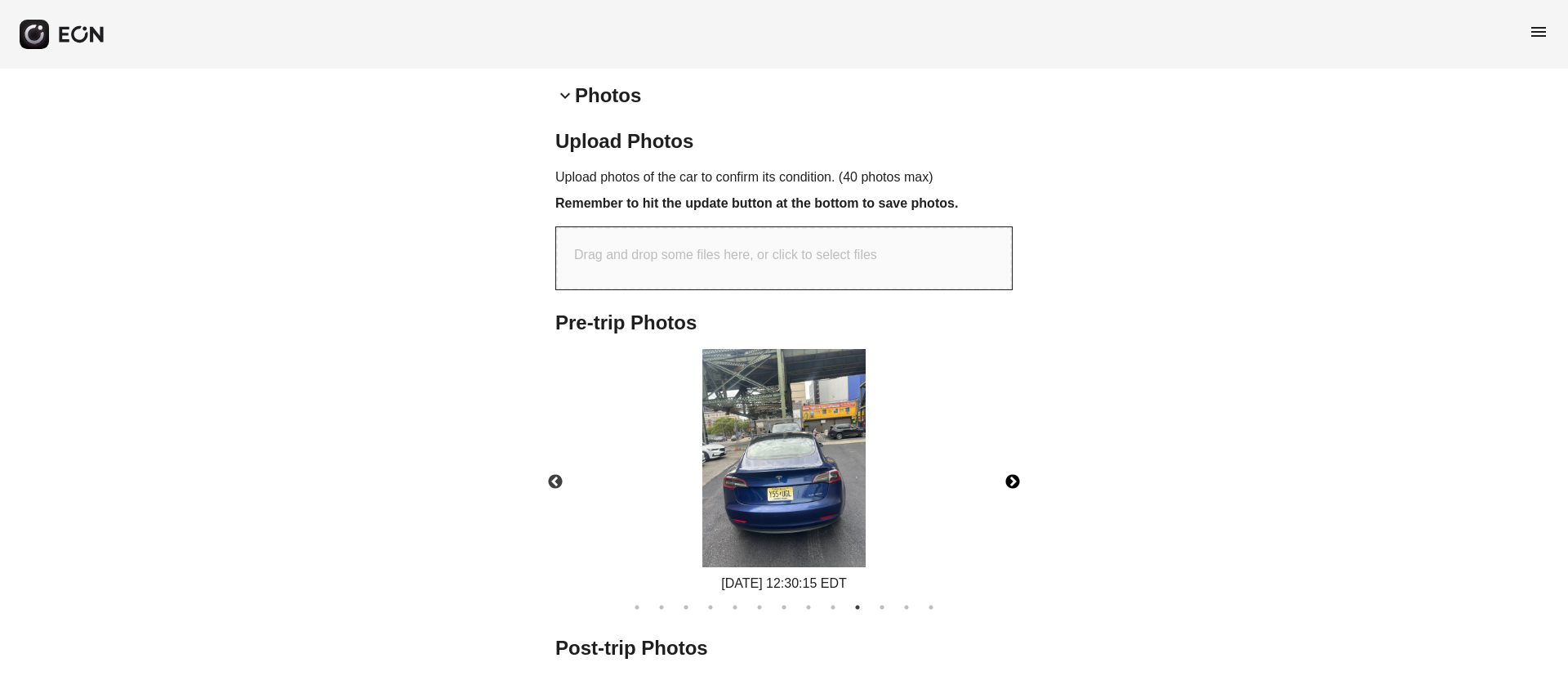
click at [861, 486] on img at bounding box center [784, 458] width 163 height 218
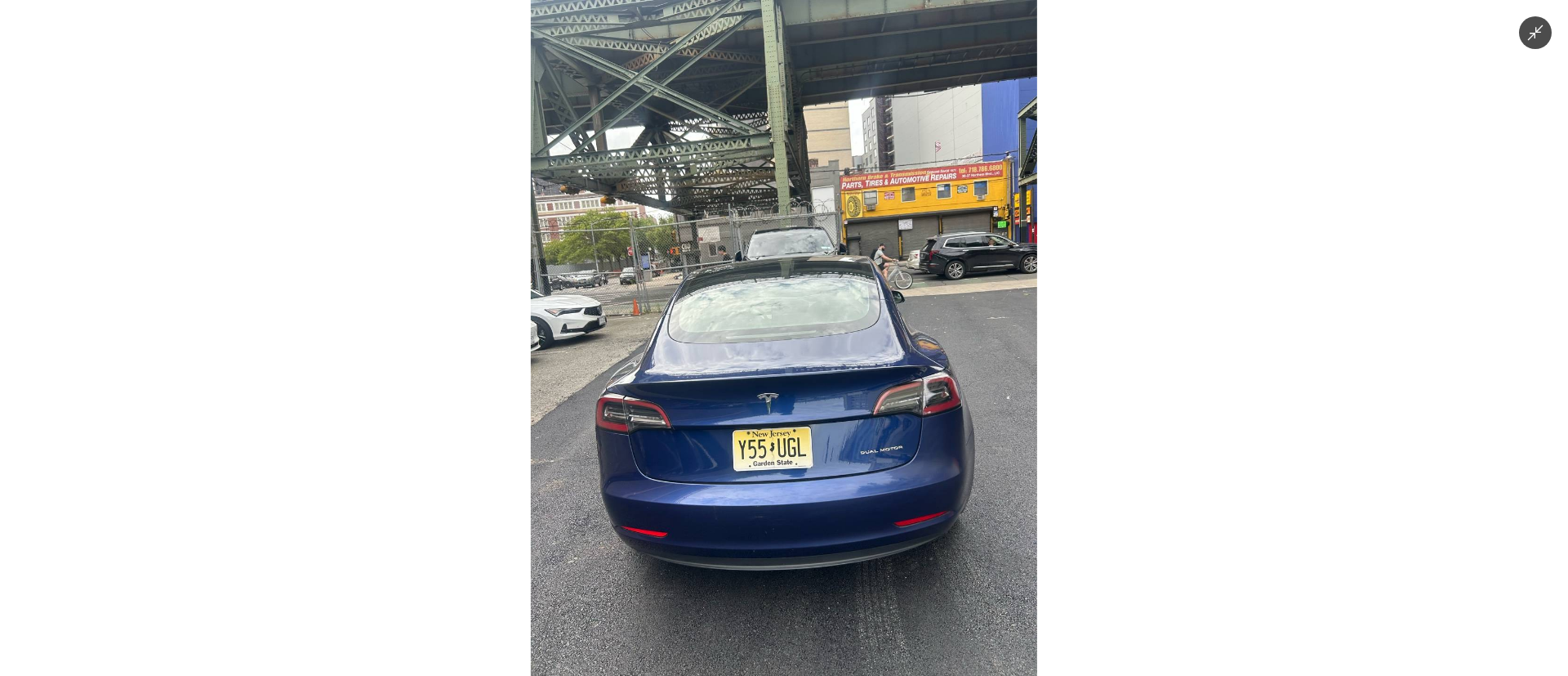
click at [886, 231] on img at bounding box center [784, 338] width 507 height 676
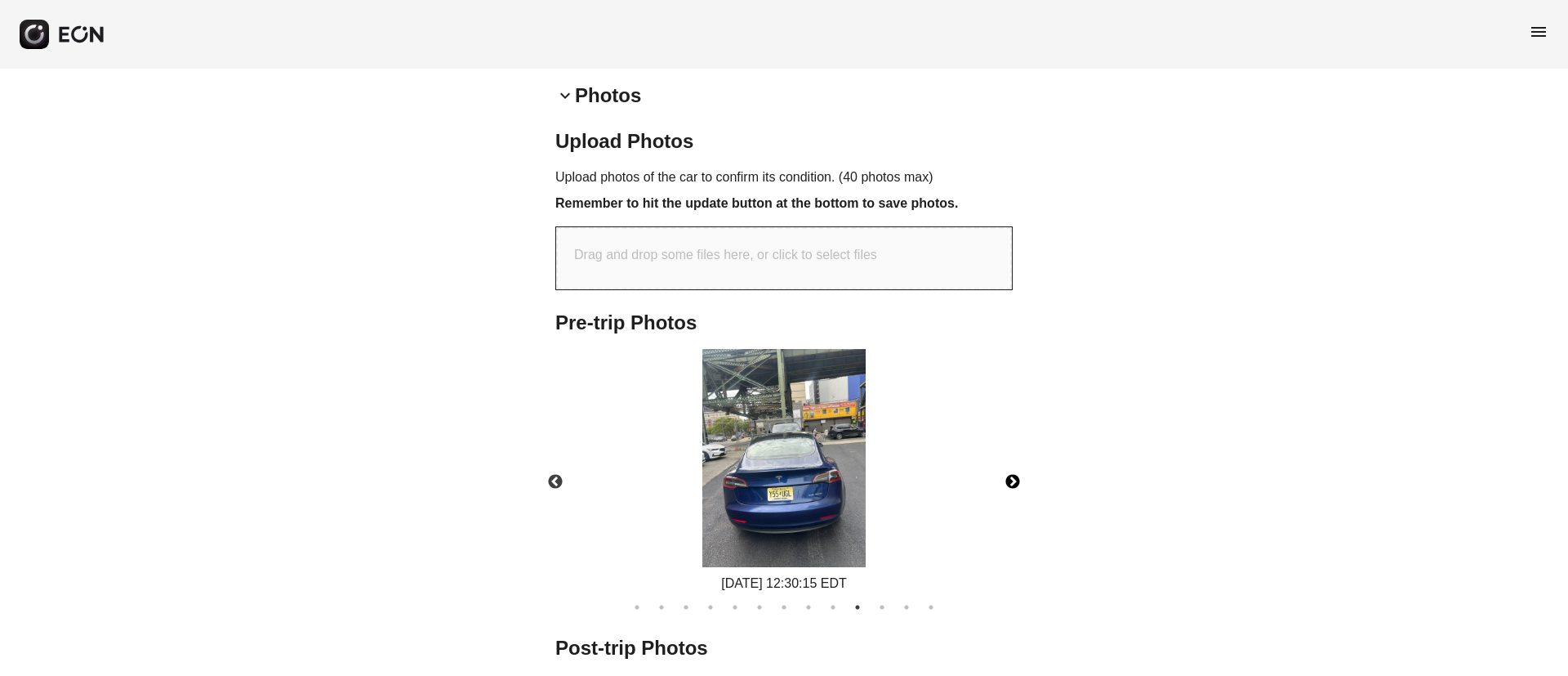
click at [799, 408] on img at bounding box center [784, 458] width 163 height 218
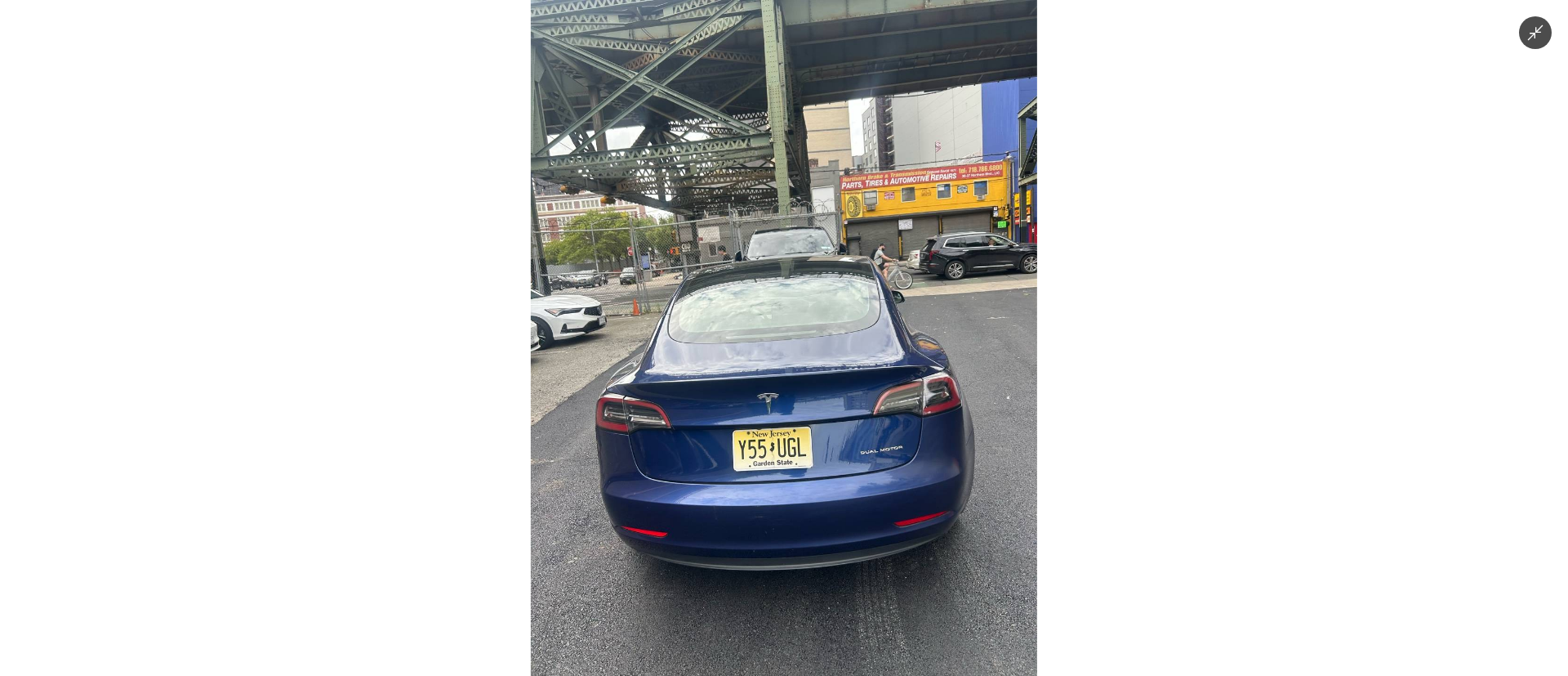
click at [802, 443] on img at bounding box center [784, 338] width 507 height 676
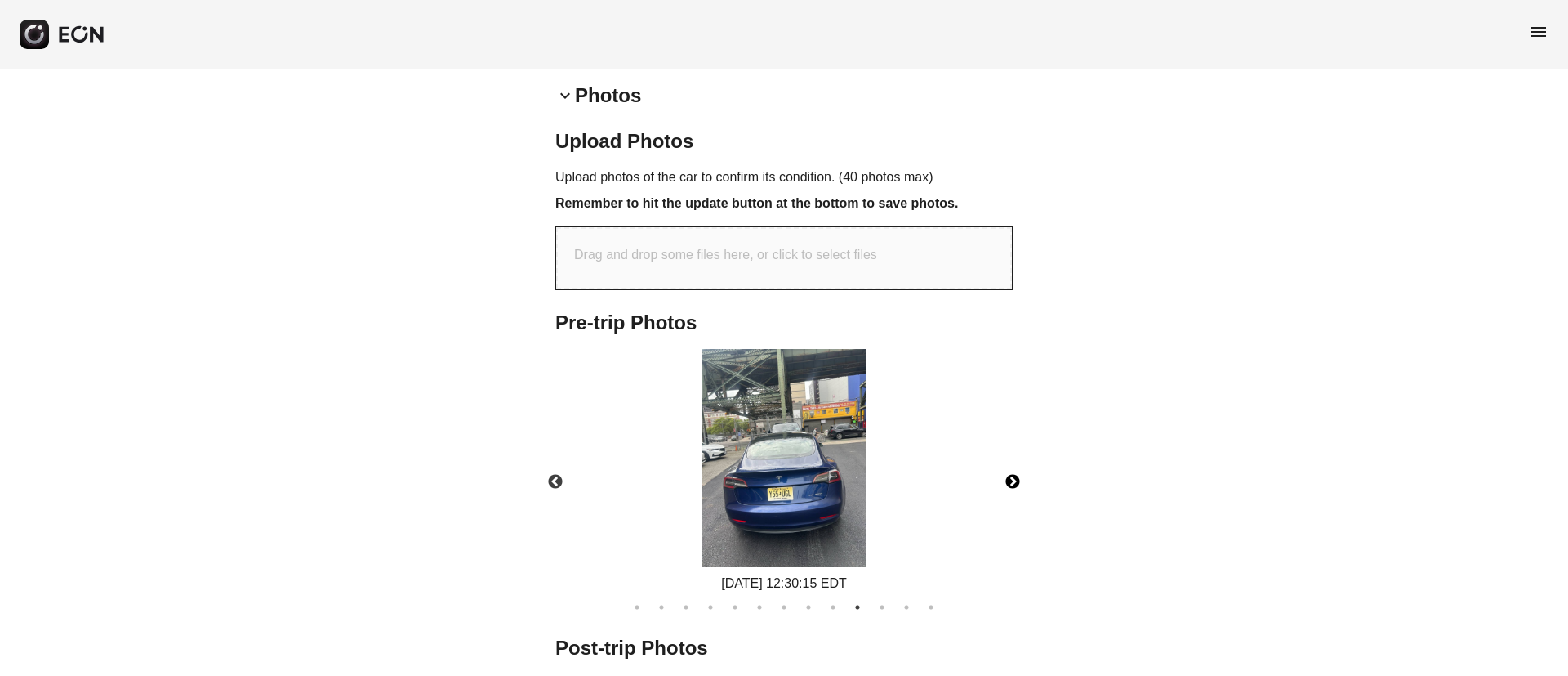
click at [1011, 471] on button "Next" at bounding box center [1012, 482] width 57 height 58
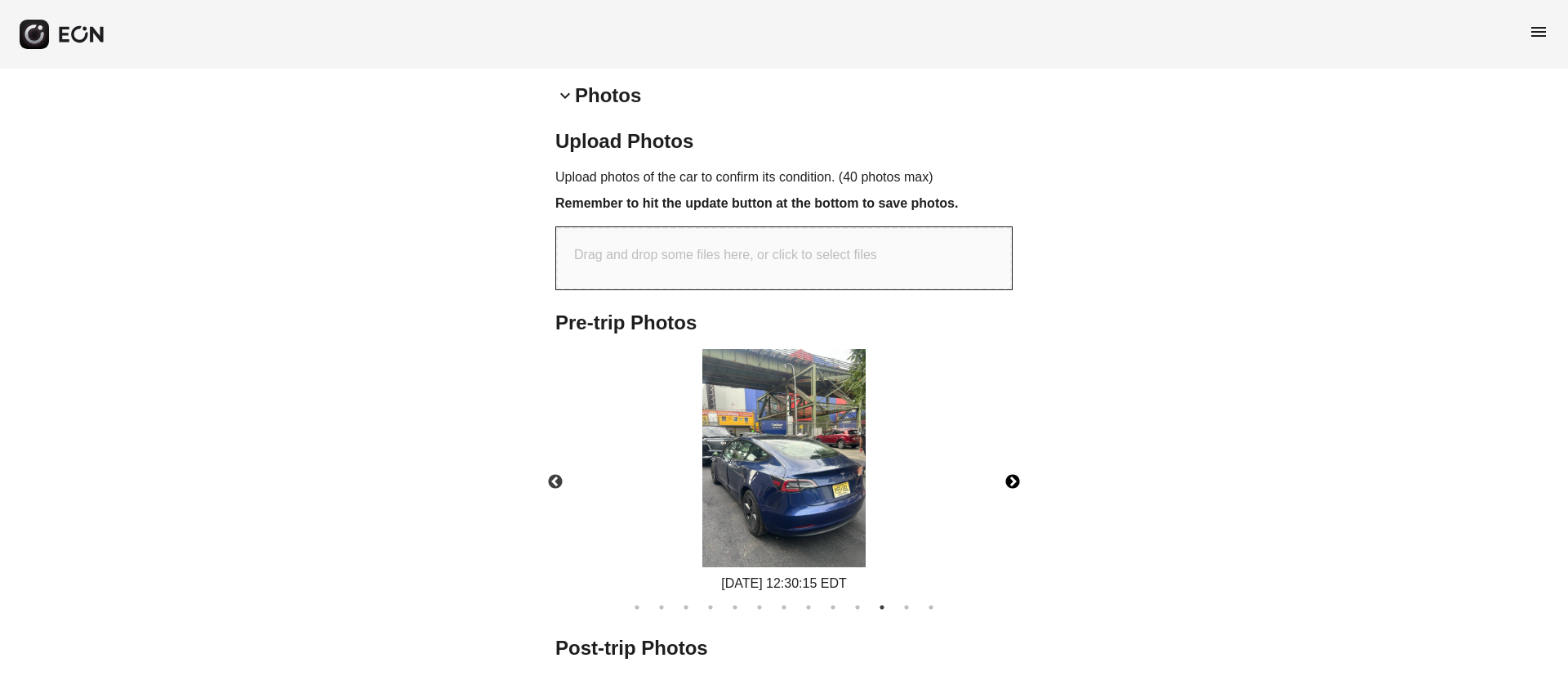
click at [801, 502] on img at bounding box center [784, 458] width 163 height 218
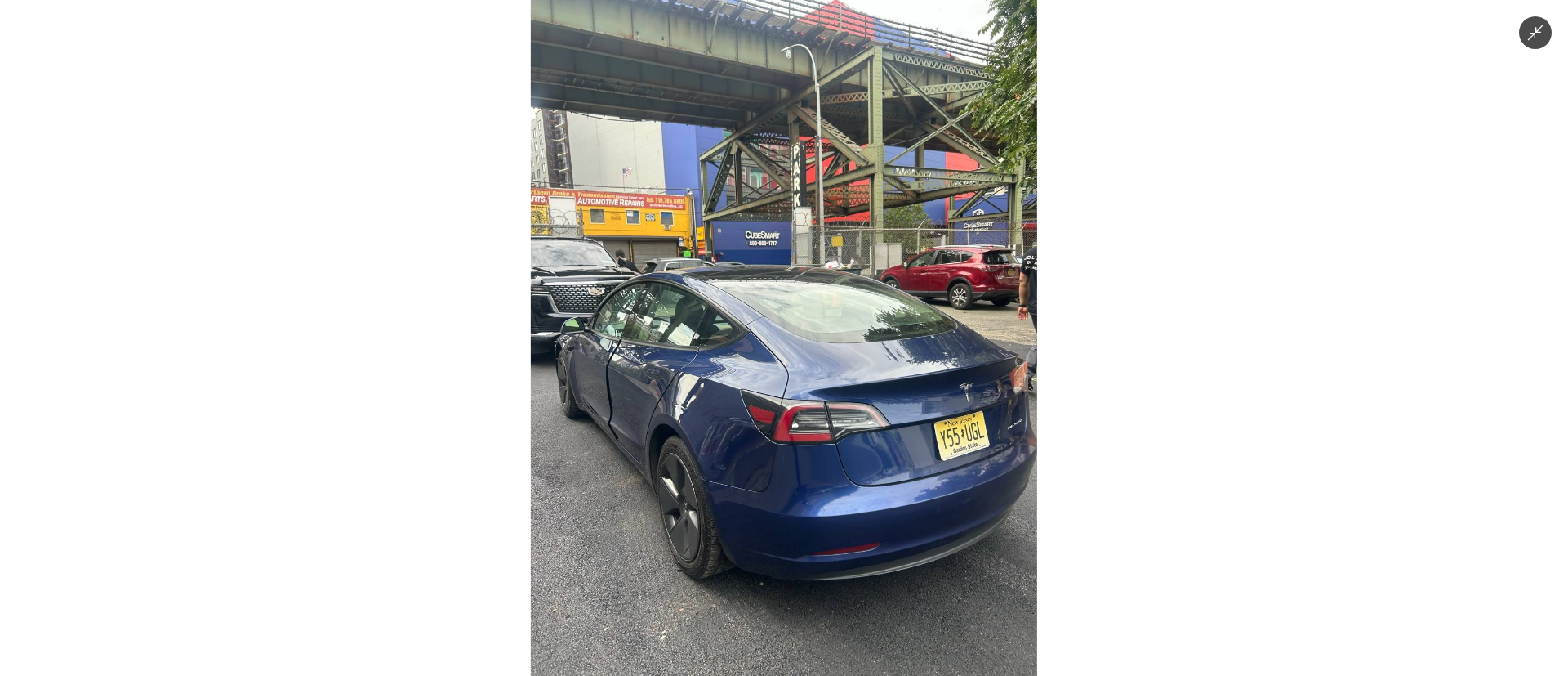
click at [801, 502] on img at bounding box center [784, 338] width 507 height 676
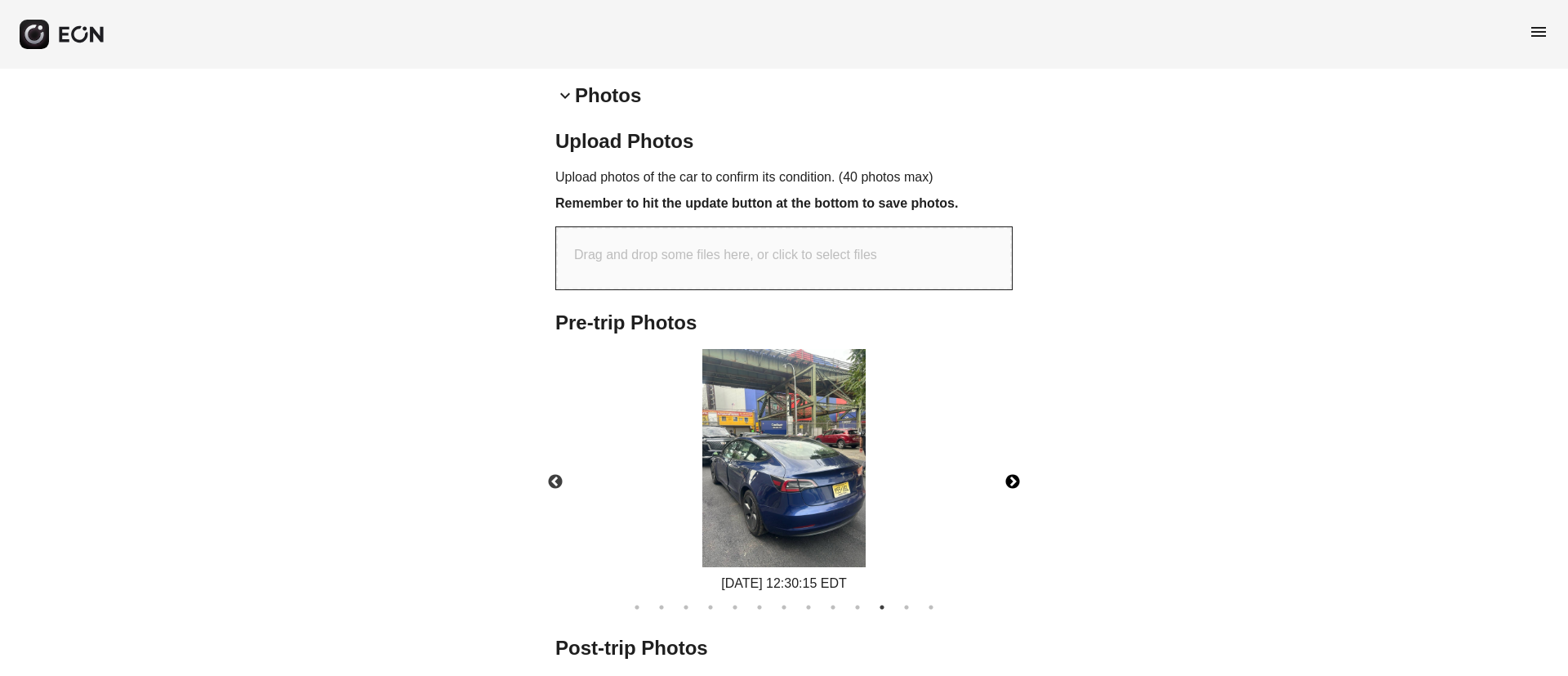
click at [801, 502] on img at bounding box center [784, 458] width 163 height 218
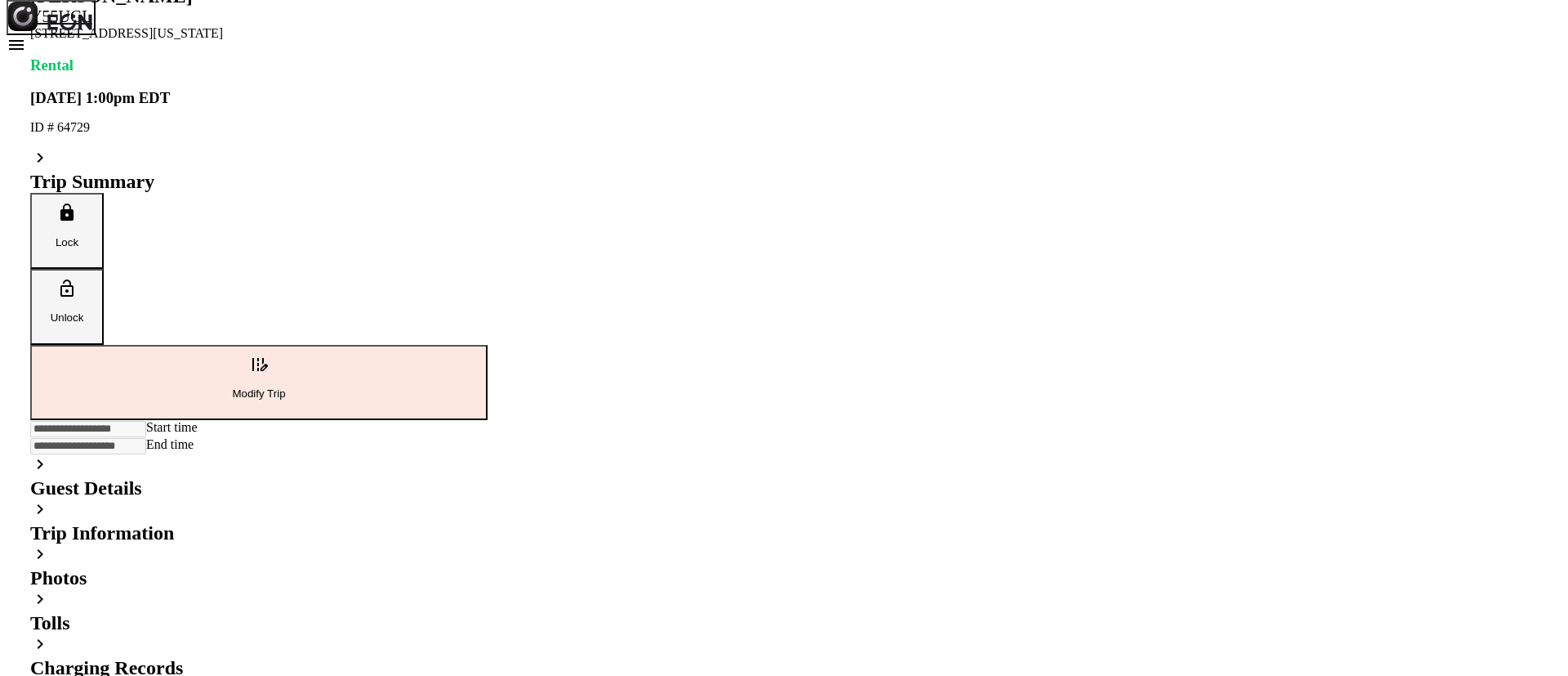
scroll to position [140, 0]
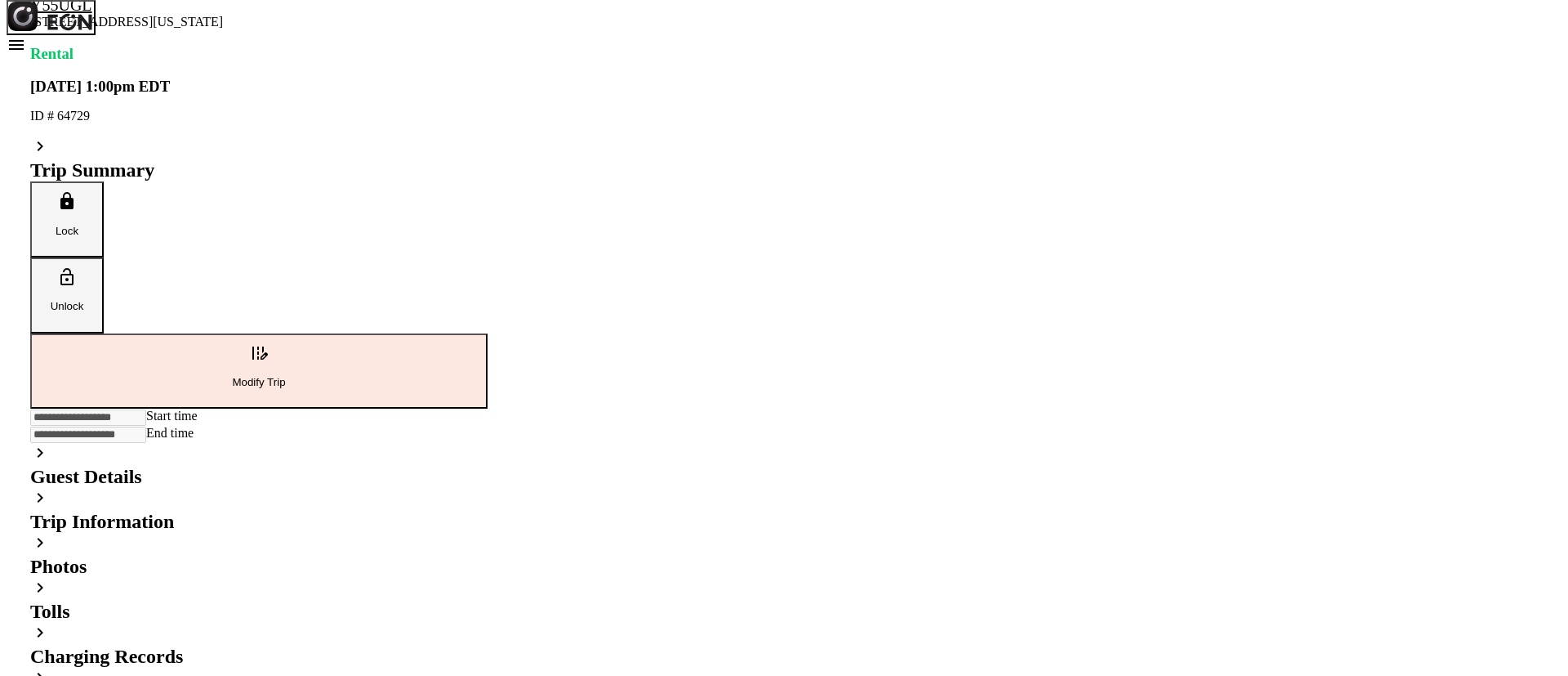
click at [487, 533] on div "keyboard_arrow_right Photos" at bounding box center [258, 555] width 457 height 45
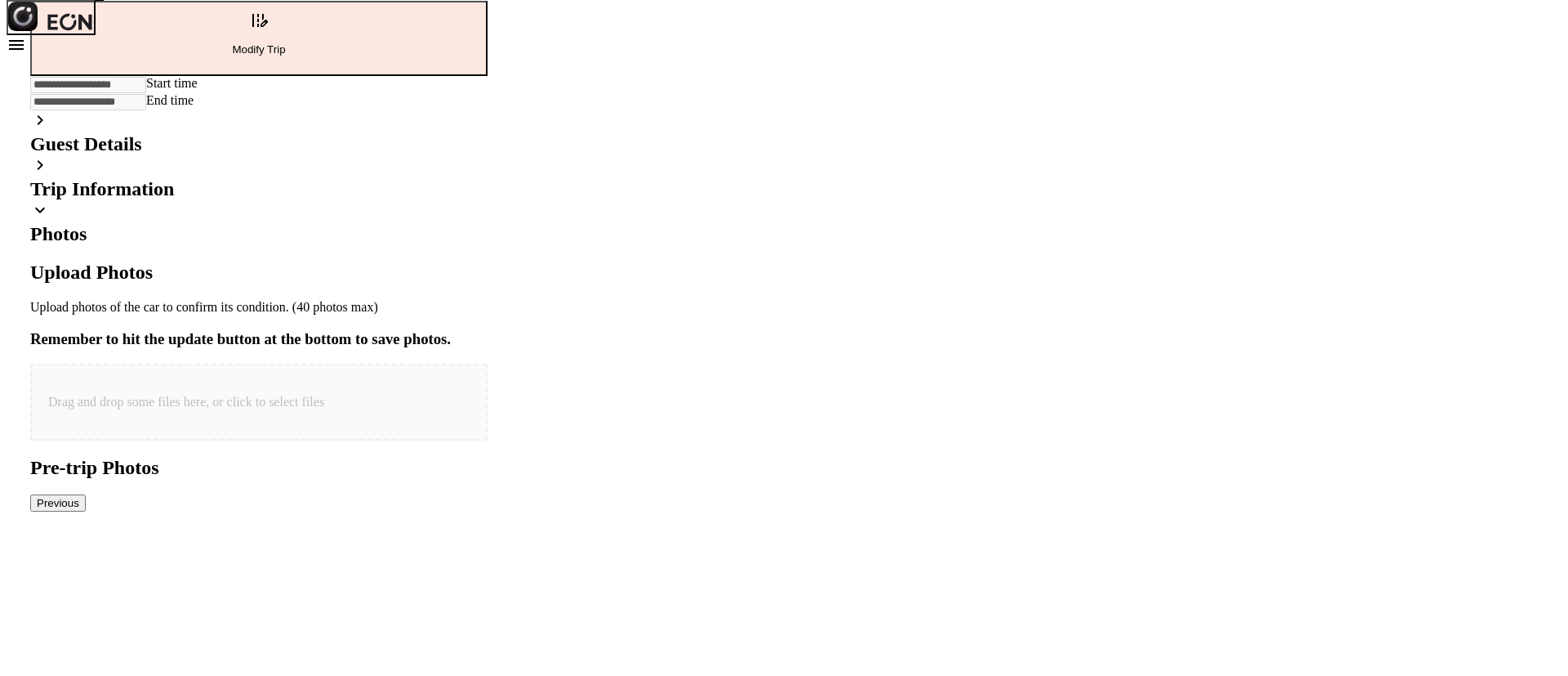
scroll to position [508, 0]
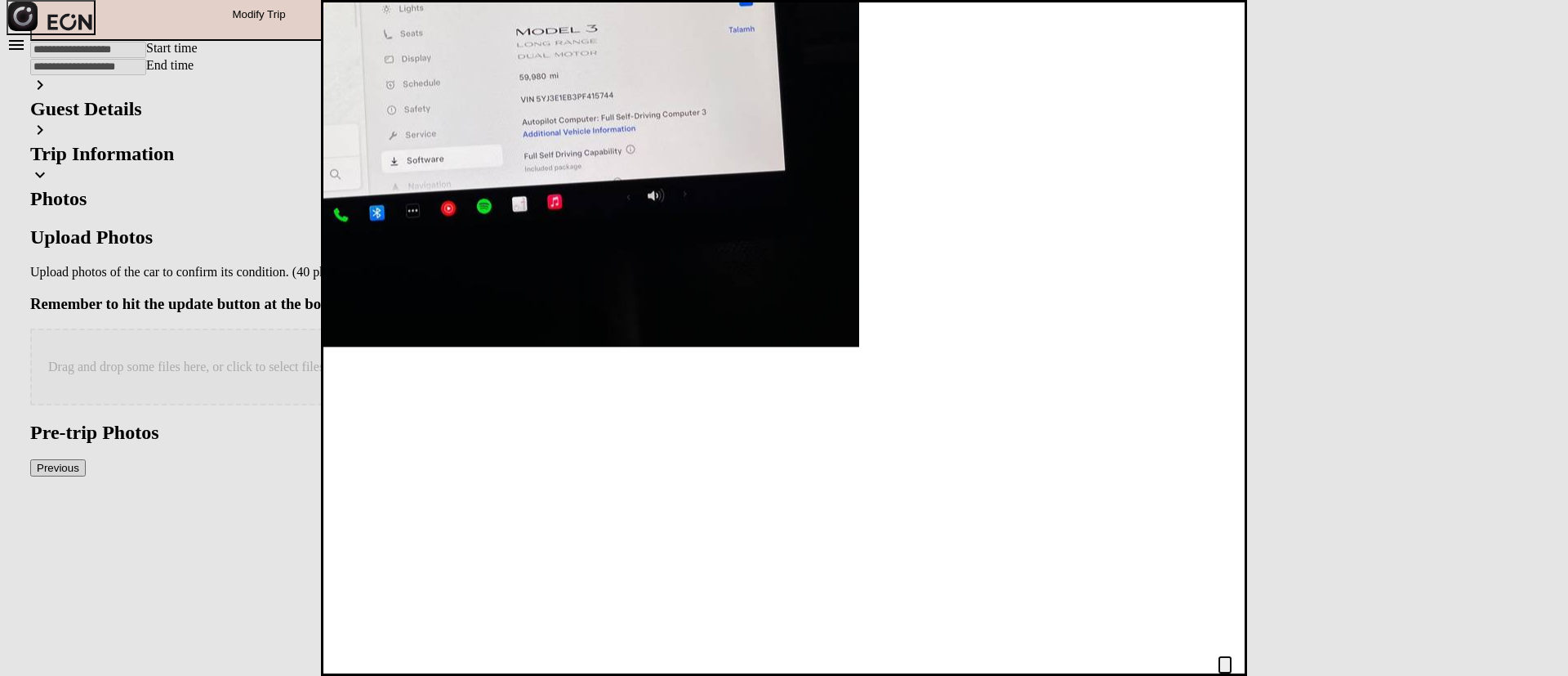
click at [807, 348] on img at bounding box center [418, 17] width 882 height 662
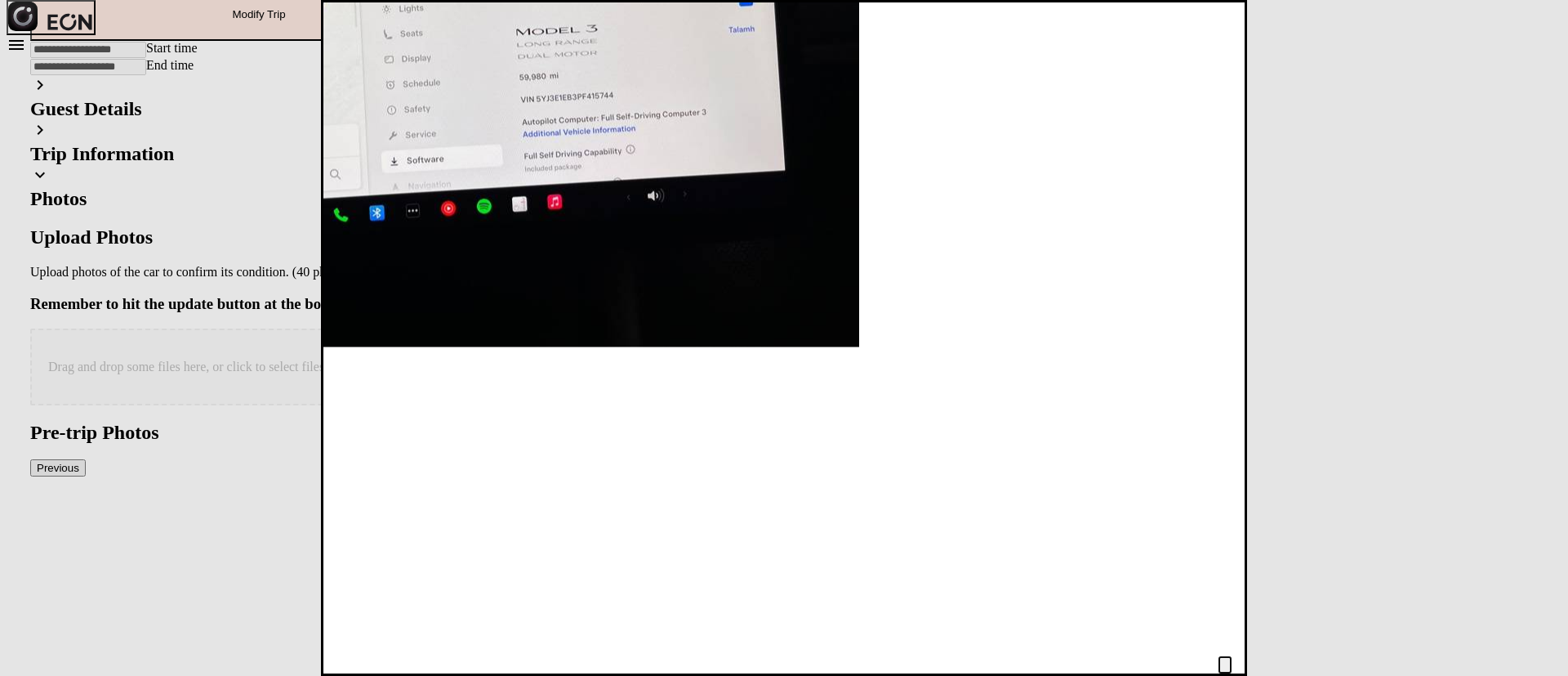
click at [807, 348] on img at bounding box center [418, 17] width 882 height 662
